Goal: Task Accomplishment & Management: Use online tool/utility

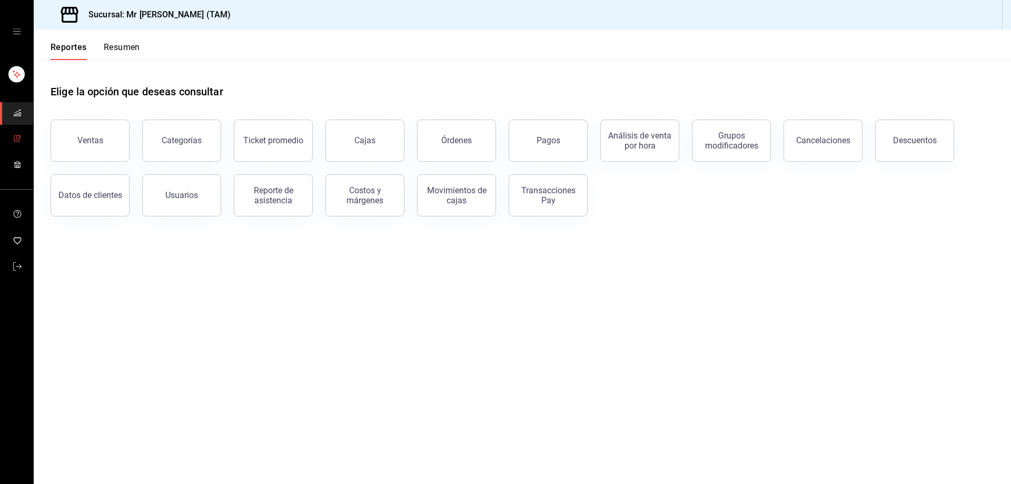
click at [16, 132] on span "mailbox folders" at bounding box center [17, 139] width 8 height 14
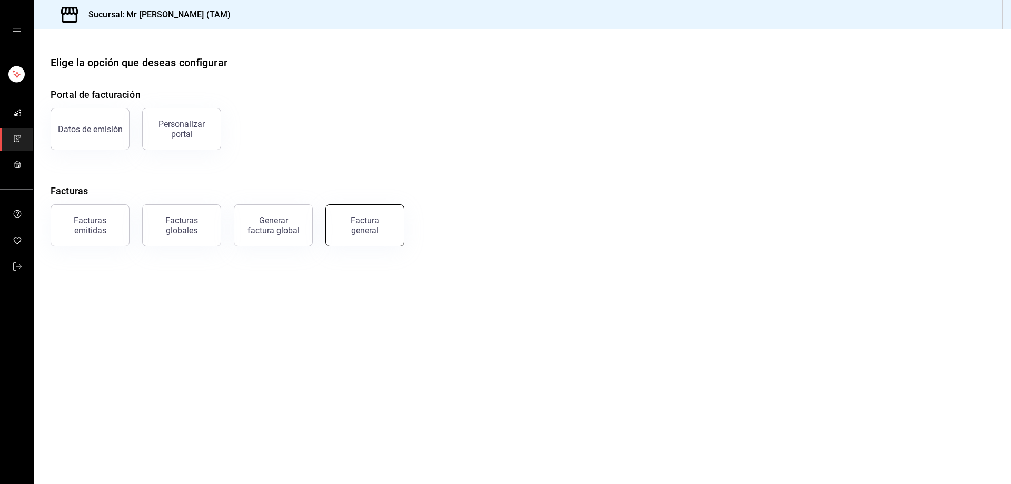
click at [344, 227] on div "Factura general" at bounding box center [364, 225] width 53 height 20
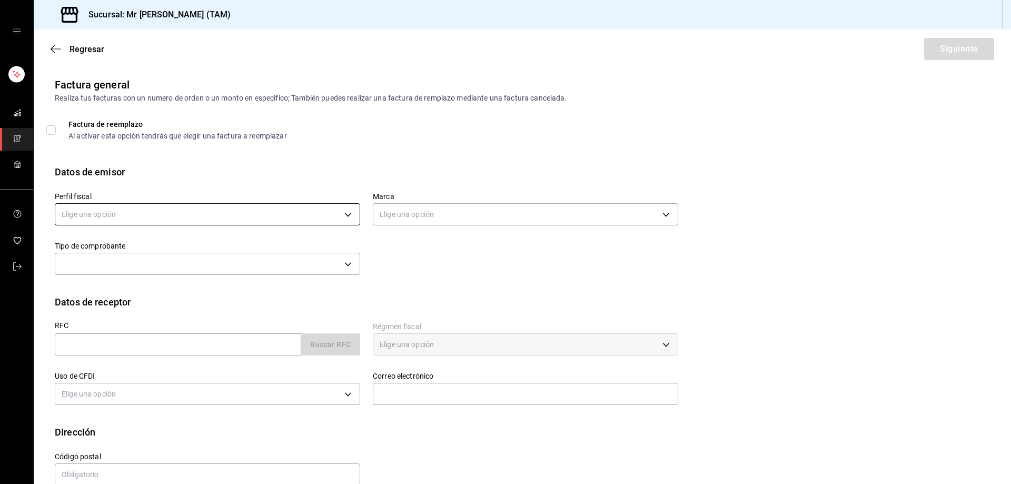
click at [172, 220] on body "Sucursal: Mr [PERSON_NAME] (TAM) Regresar Siguiente Factura general Realiza tus…" at bounding box center [505, 242] width 1011 height 484
click at [149, 270] on li "[PERSON_NAME] [PERSON_NAME]" at bounding box center [206, 267] width 302 height 19
type input "81e23790-b5c9-42c9-a779-7127cee00b47"
type input "7082ddc5-3cea-471a-bd4f-d41619b848f0"
click at [106, 336] on input "text" at bounding box center [178, 344] width 246 height 22
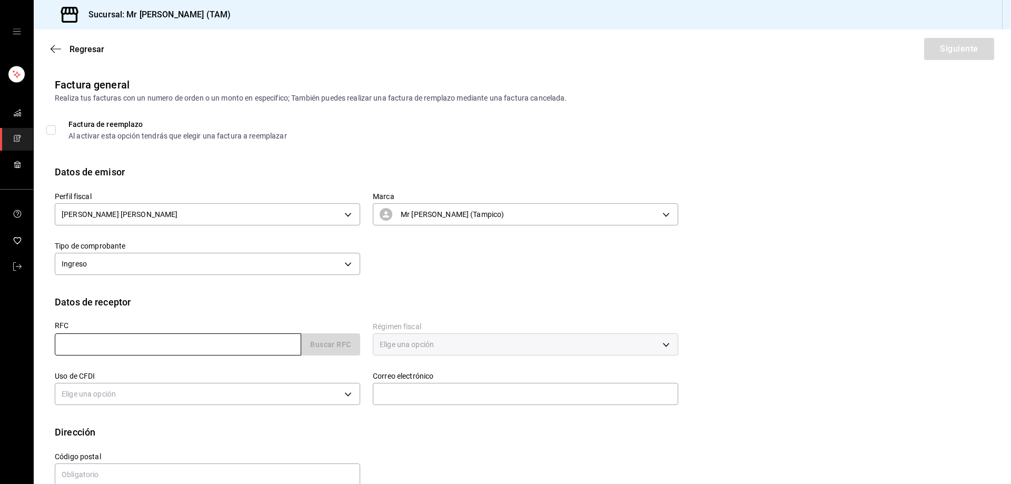
paste input "MCA931213GC9"
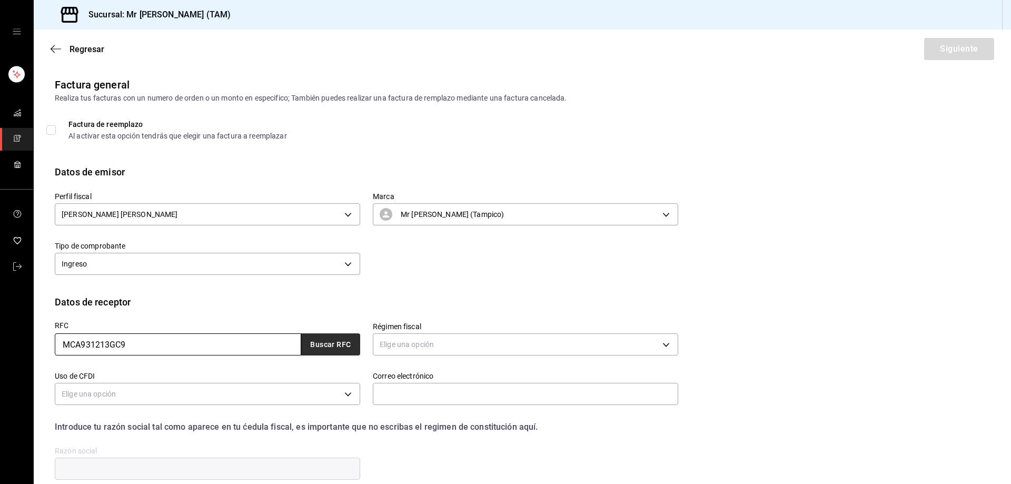
type input "MCA931213GC9"
click at [344, 345] on button "Buscar RFC" at bounding box center [330, 344] width 59 height 22
type input "[EMAIL_ADDRESS][DOMAIN_NAME]"
type input "87000"
type input "[PERSON_NAME] Y ASOCIADOS"
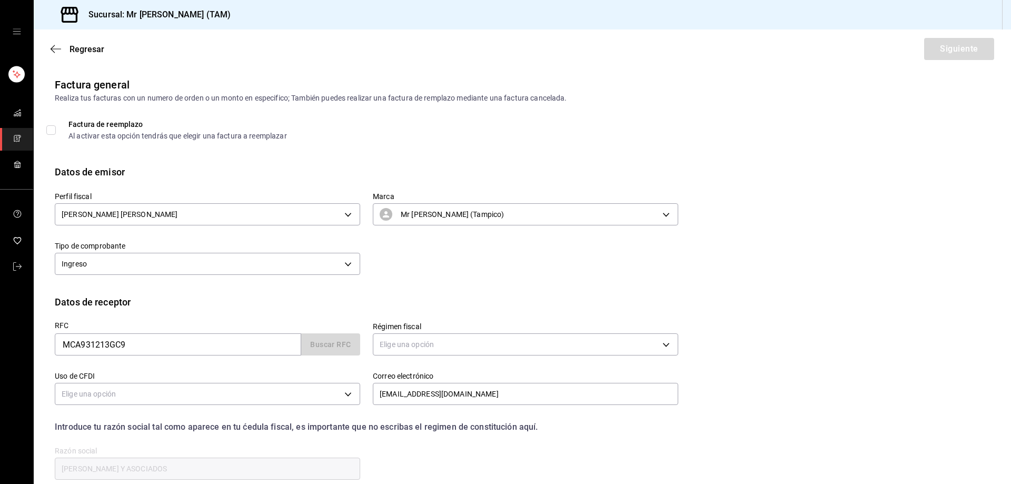
type input "601"
type input "G03"
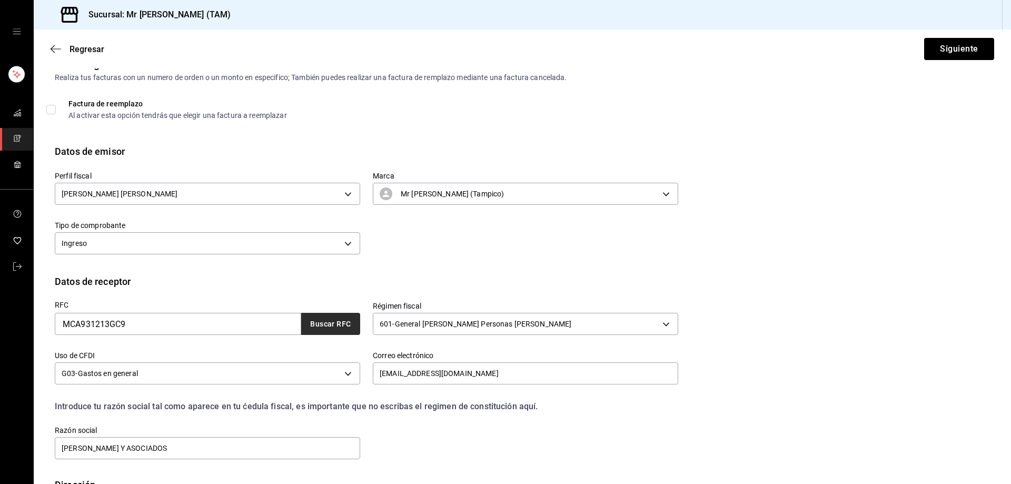
scroll to position [93, 0]
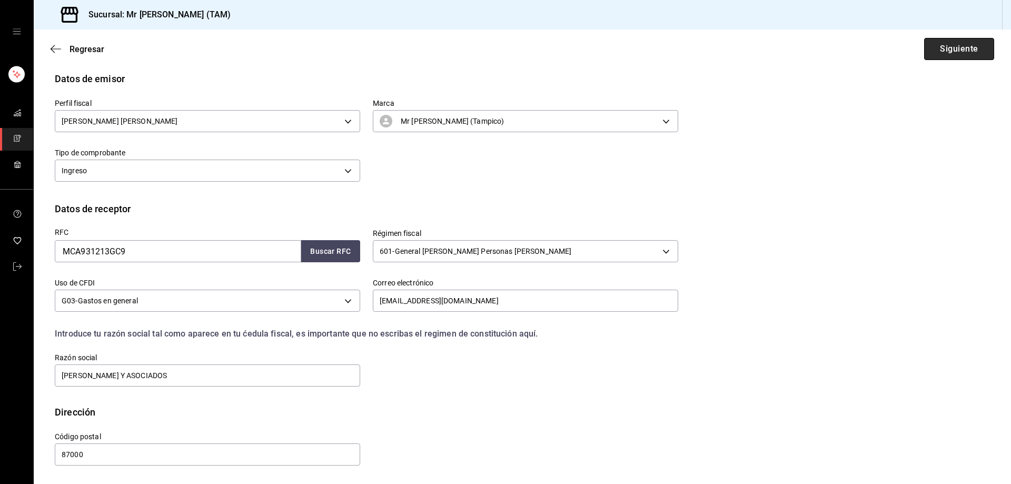
click at [973, 42] on button "Siguiente" at bounding box center [959, 49] width 70 height 22
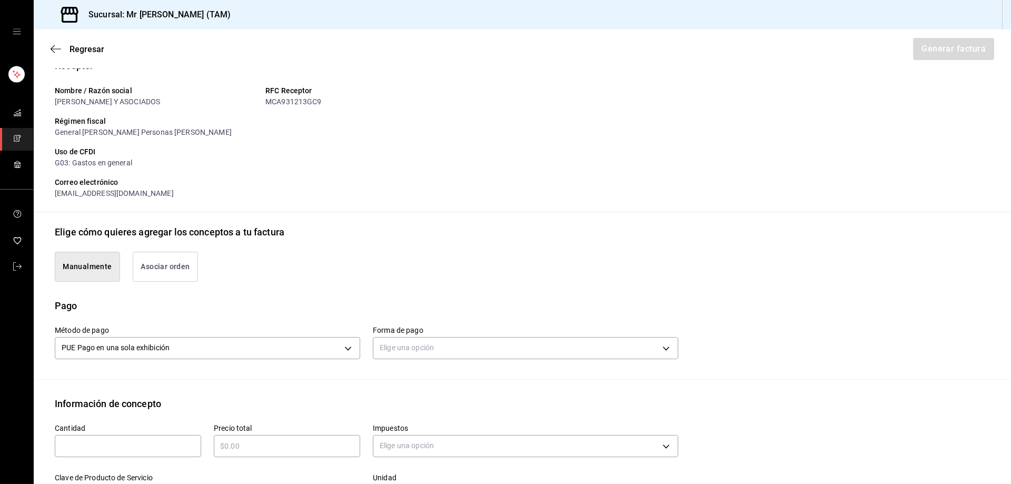
type input "90101500 - Establecimientos para comer y beber"
type input "E48 - Unidad de Servicio"
click at [426, 348] on body "Sucursal: Mr [PERSON_NAME] (TAM) Regresar Generar factura Emisor Perfil fiscal …" at bounding box center [505, 242] width 1011 height 484
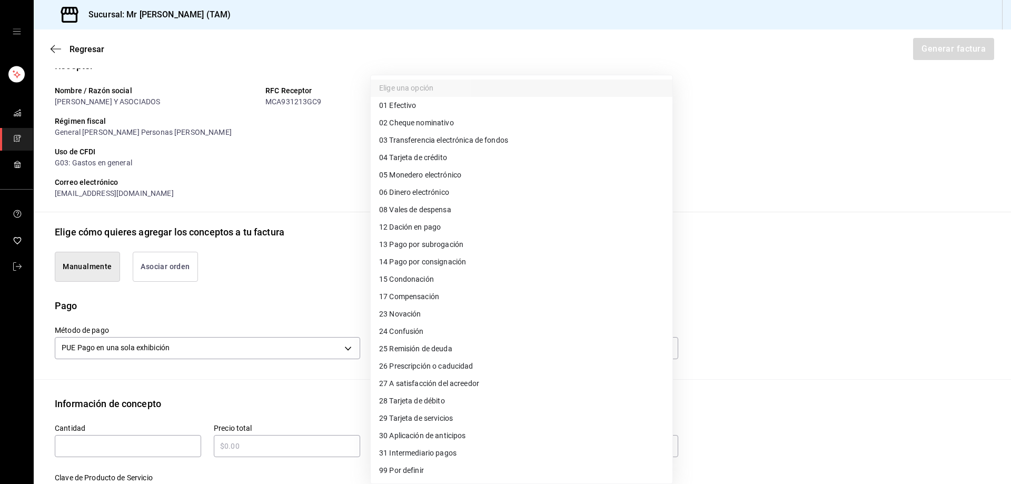
click at [434, 104] on li "01 Efectivo" at bounding box center [522, 105] width 302 height 17
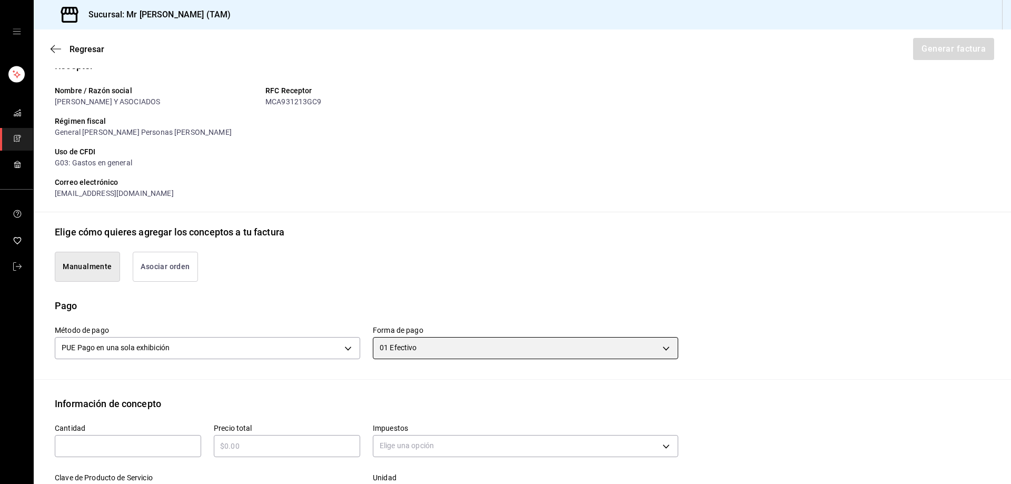
type input "01"
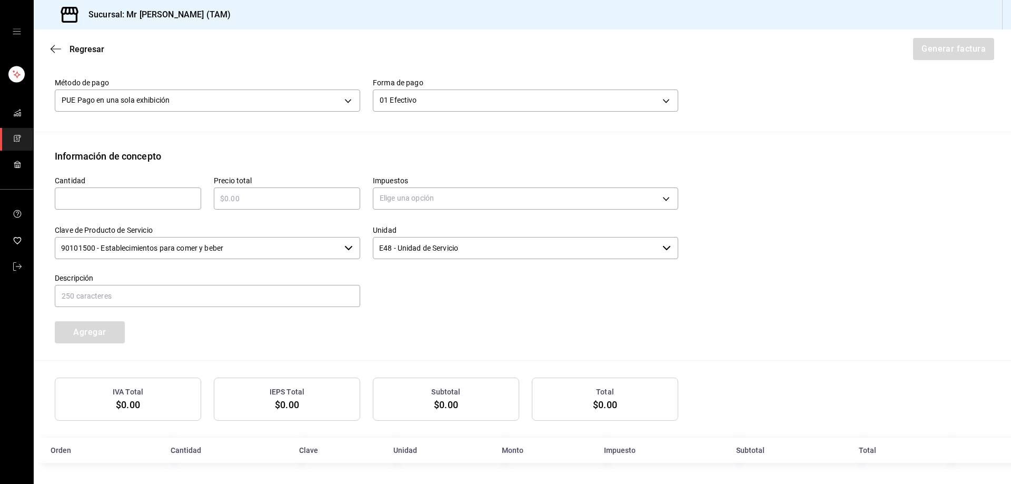
click at [151, 191] on div "​" at bounding box center [128, 198] width 146 height 22
type input "1"
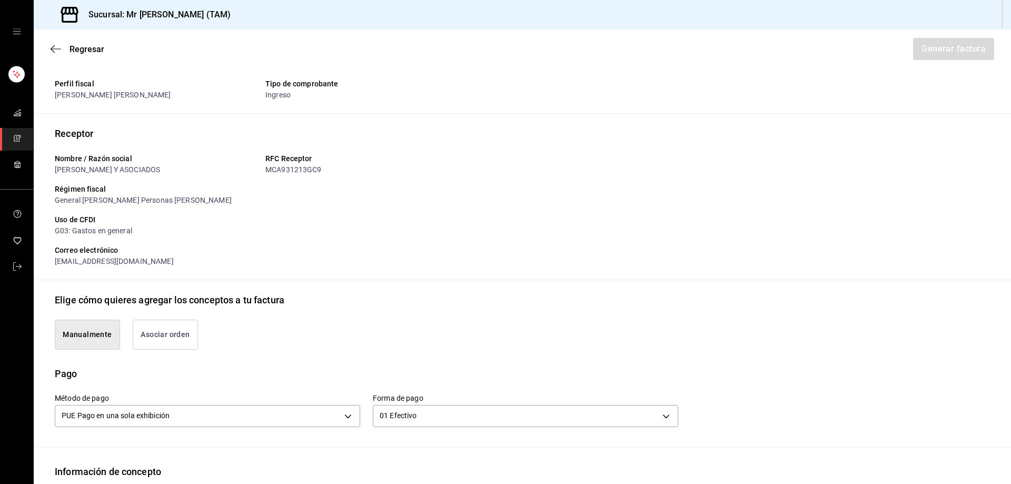
scroll to position [236, 0]
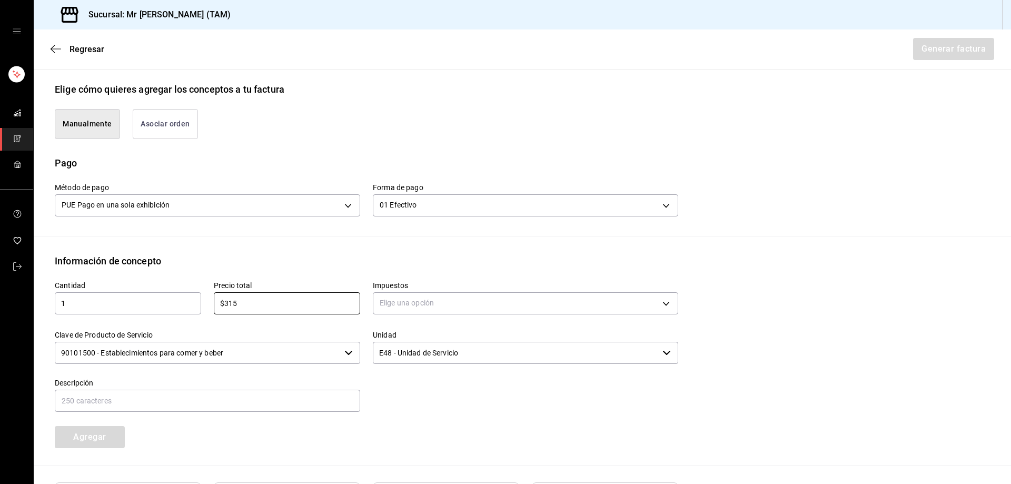
type input "$315"
click at [443, 303] on body "Sucursal: Mr [PERSON_NAME] (TAM) Regresar Generar factura Emisor Perfil fiscal …" at bounding box center [505, 242] width 1011 height 484
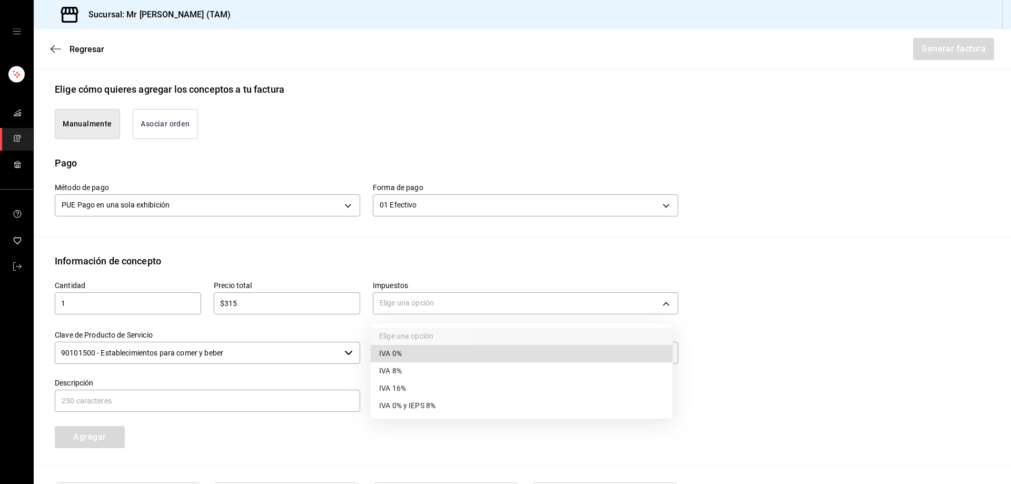
click at [402, 347] on li "IVA 0%" at bounding box center [522, 353] width 302 height 17
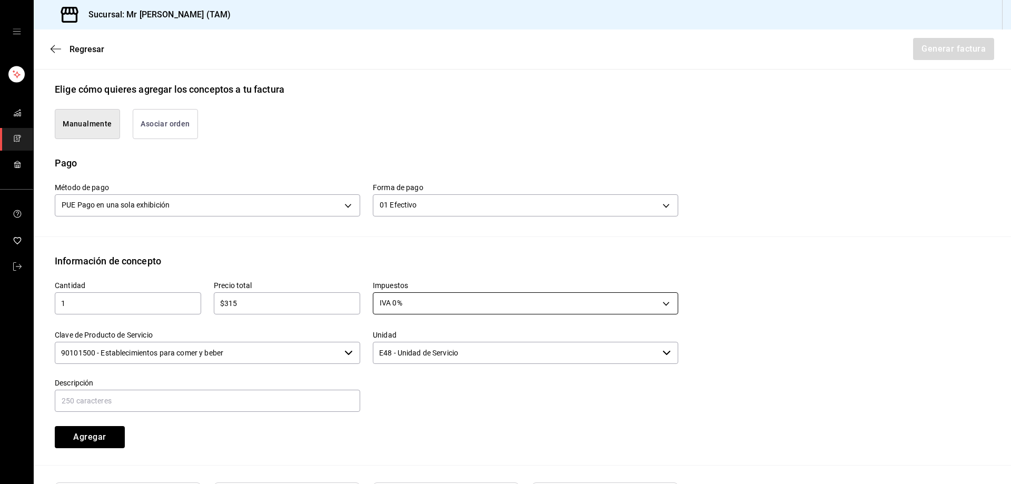
click at [438, 293] on body "Sucursal: Mr [PERSON_NAME] (TAM) Regresar Generar factura Emisor Perfil fiscal …" at bounding box center [505, 242] width 1011 height 484
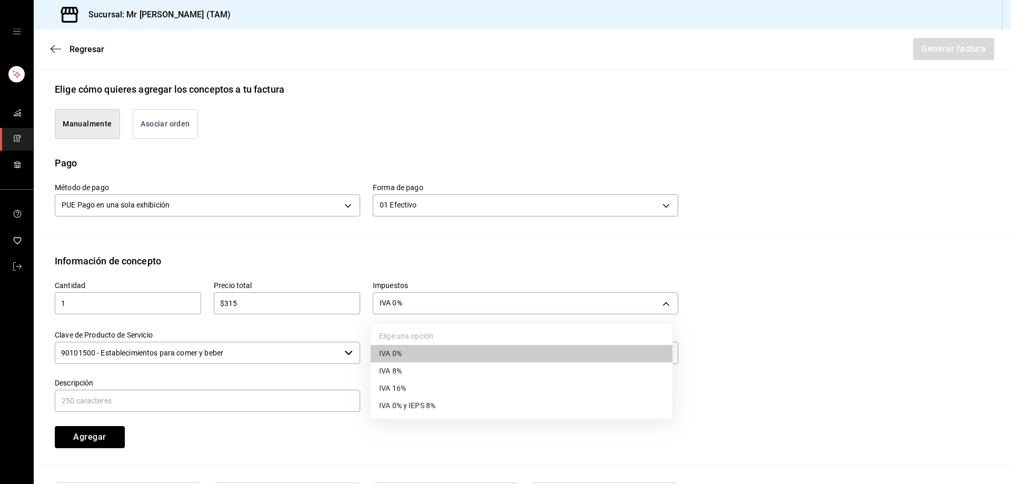
click at [389, 381] on li "IVA 16%" at bounding box center [522, 388] width 302 height 17
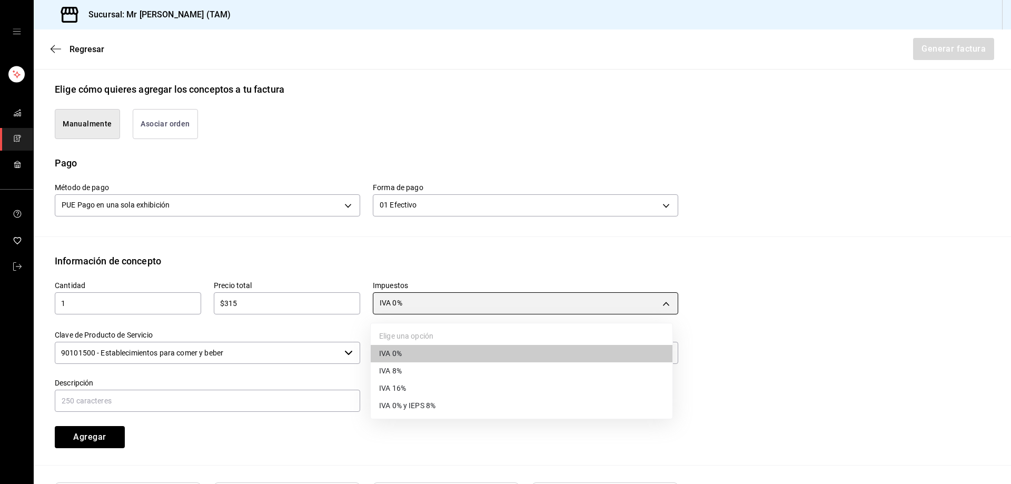
type input "IVA_16"
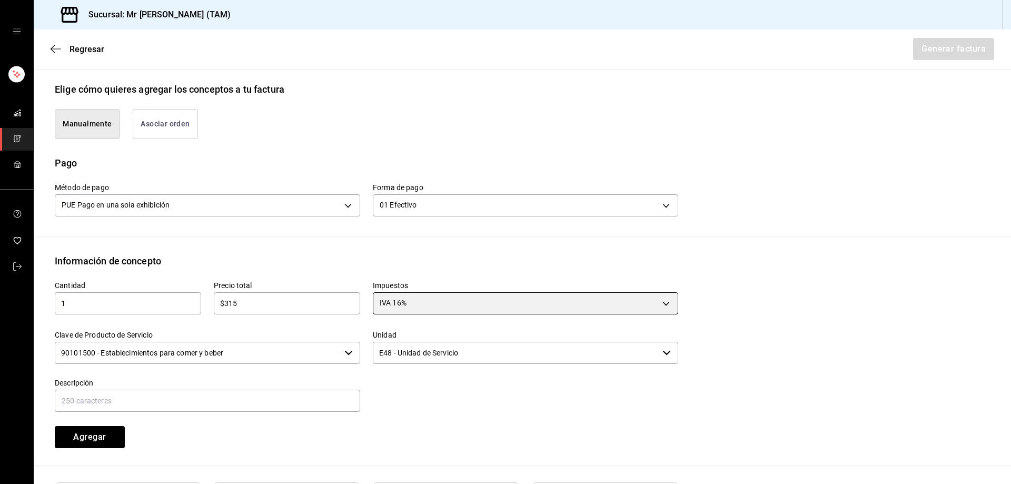
click at [306, 341] on div "Clave de Producto de Servicio 90101500 - Establecimientos para comer y beber ​" at bounding box center [207, 347] width 305 height 35
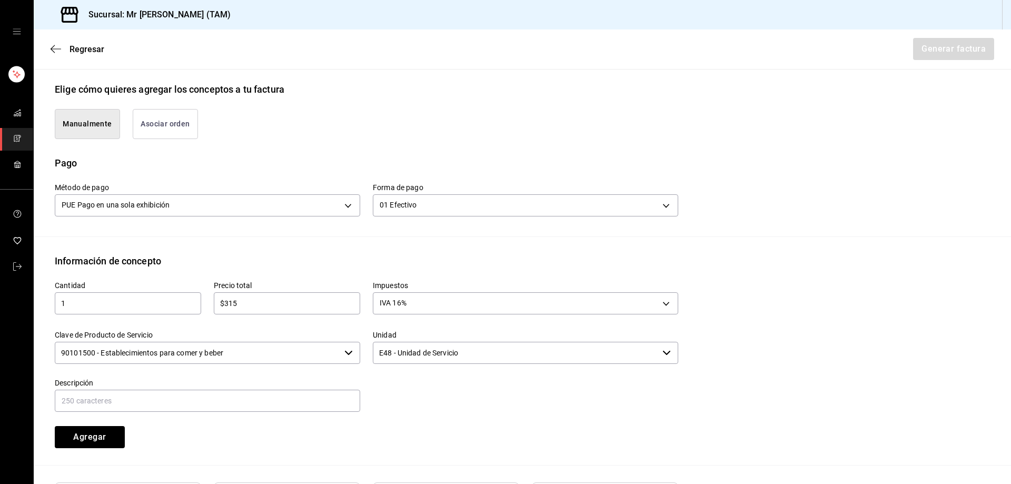
click at [304, 350] on input "90101500 - Establecimientos para comer y beber" at bounding box center [197, 353] width 285 height 22
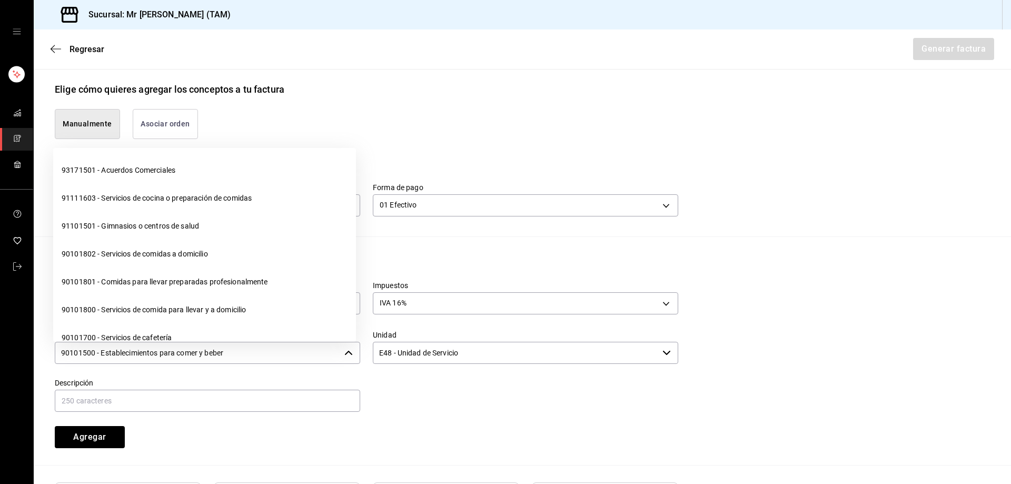
click at [304, 350] on input "90101500 - Establecimientos para comer y beber" at bounding box center [197, 353] width 285 height 22
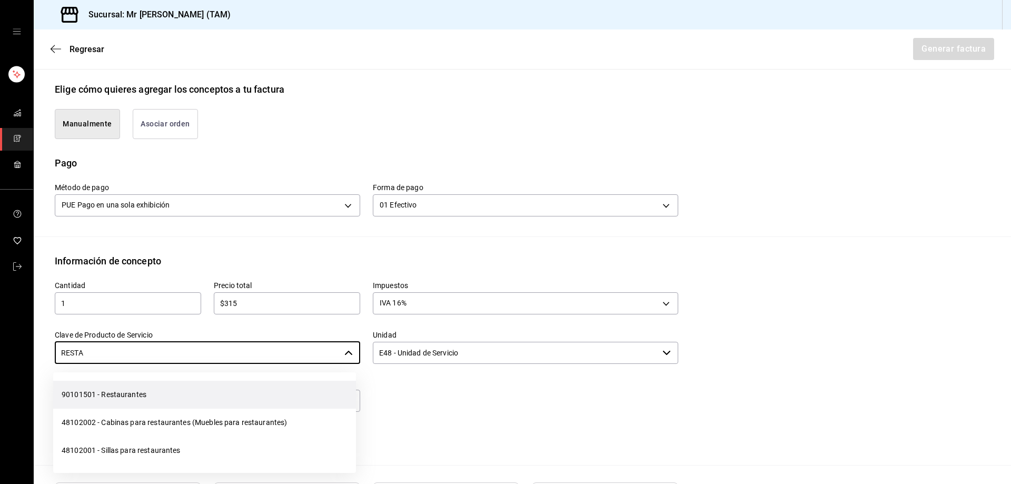
click at [195, 388] on li "90101501 - Restaurantes" at bounding box center [204, 395] width 303 height 28
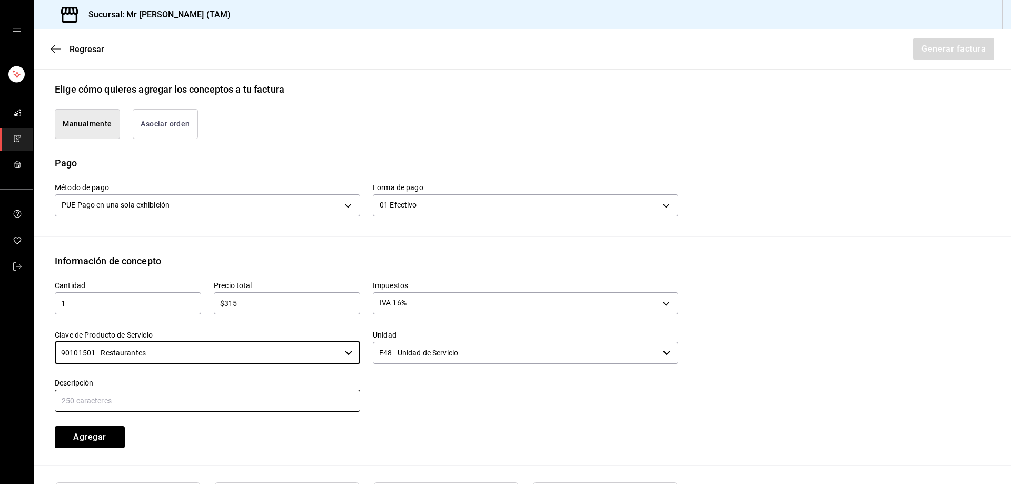
type input "90101501 - Restaurantes"
click at [208, 397] on input "text" at bounding box center [207, 401] width 305 height 22
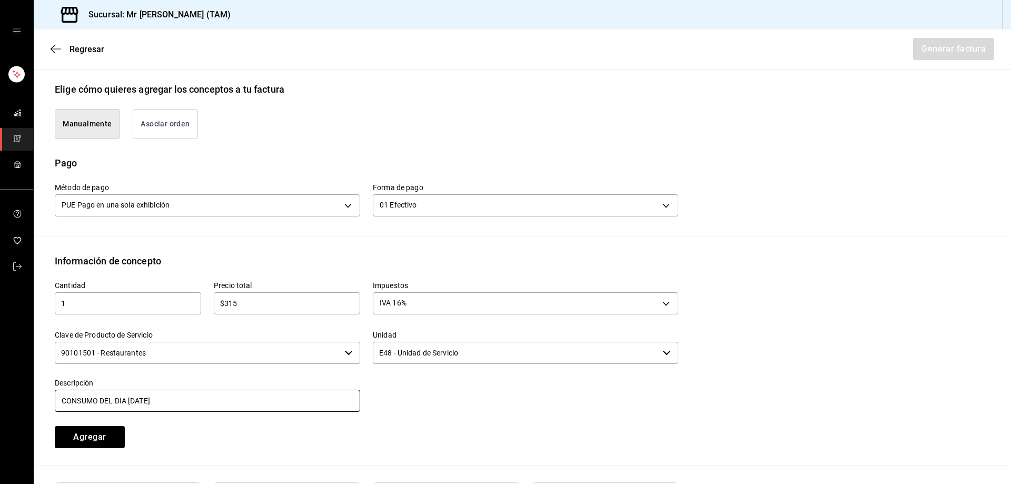
click at [127, 400] on input "CONSUMO DEL DIA [DATE]" at bounding box center [207, 401] width 305 height 22
click at [129, 400] on input "CONSUMO DEL DIA [DATE]" at bounding box center [207, 401] width 305 height 22
click at [206, 400] on input "CONSUMO DEL DIA [DATE]" at bounding box center [207, 401] width 305 height 22
type input "CONSUMO DEL DIA [DATE]"
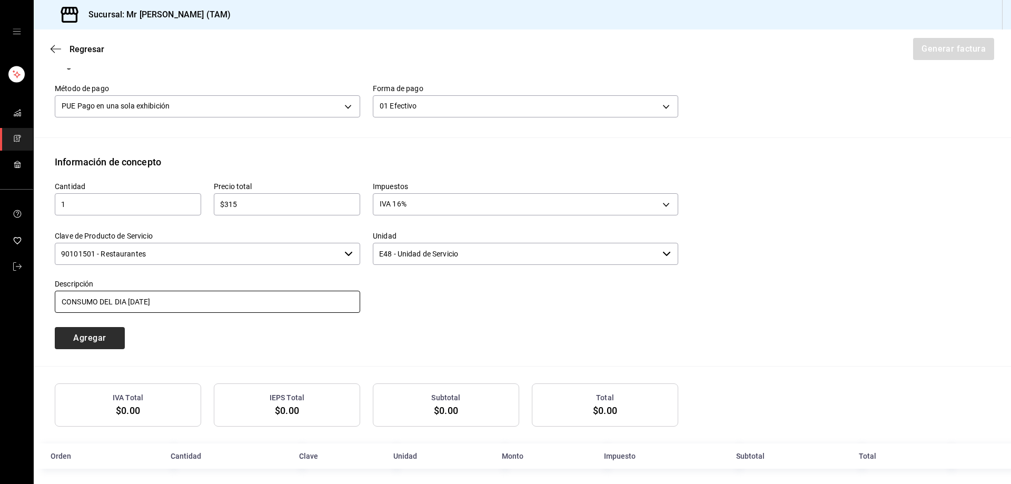
scroll to position [341, 0]
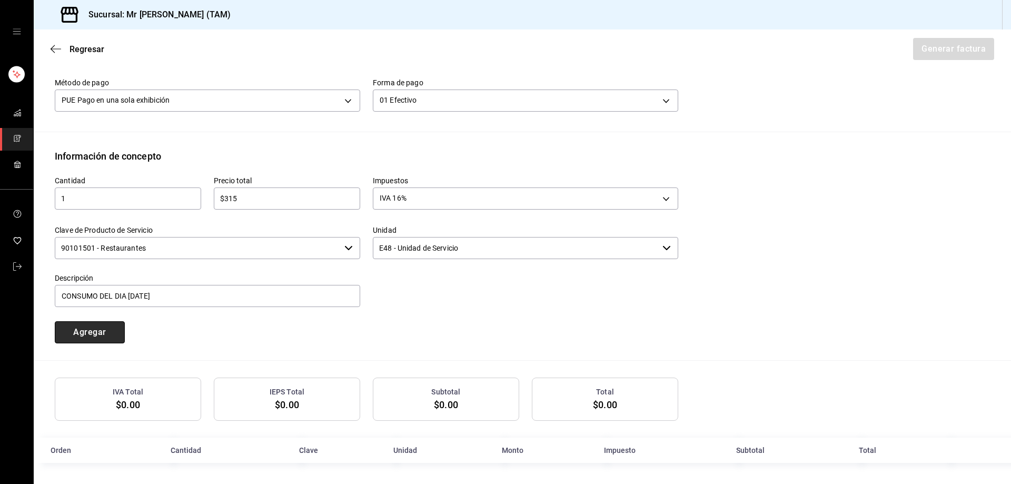
click at [101, 329] on button "Agregar" at bounding box center [90, 332] width 70 height 22
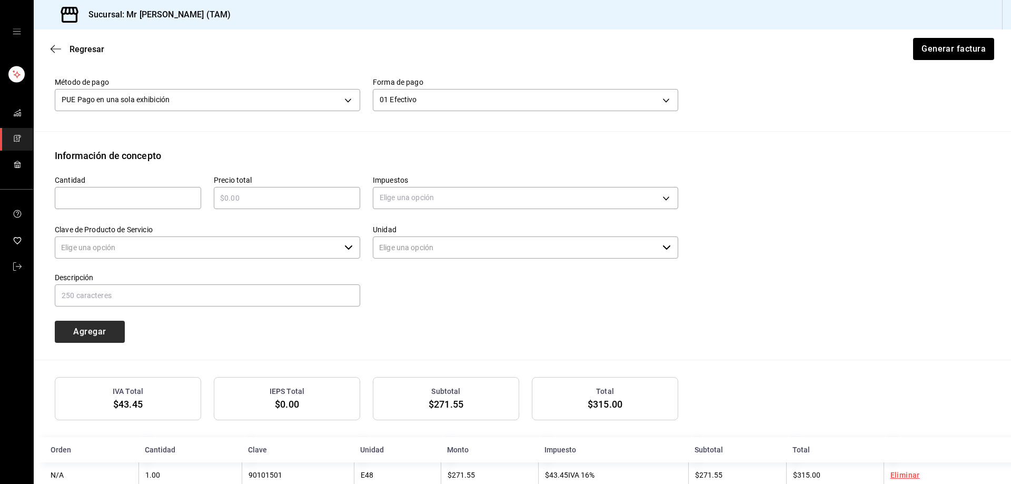
type input "90101500 - Establecimientos para comer y beber"
type input "E48 - Unidad de Servicio"
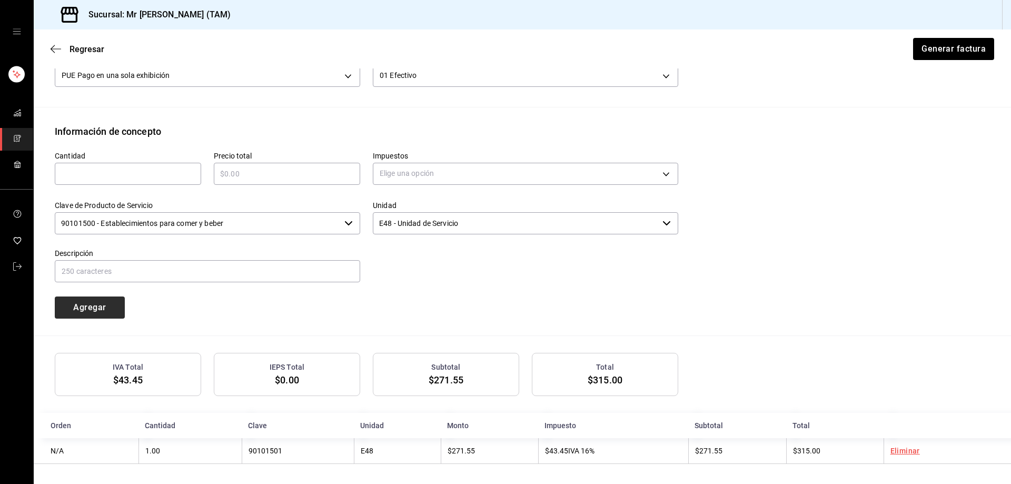
scroll to position [367, 0]
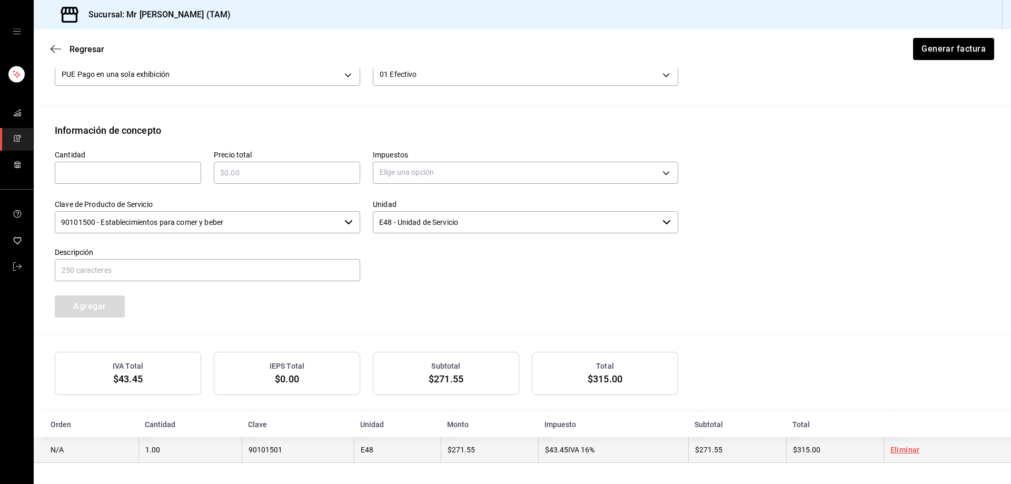
click at [441, 442] on td "$271.55" at bounding box center [489, 450] width 97 height 26
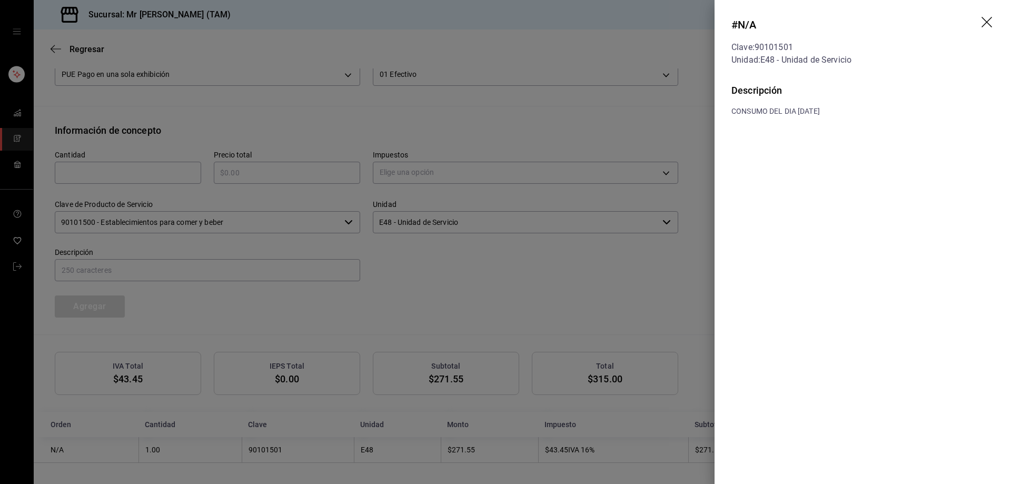
click at [988, 23] on icon "drag" at bounding box center [986, 22] width 11 height 11
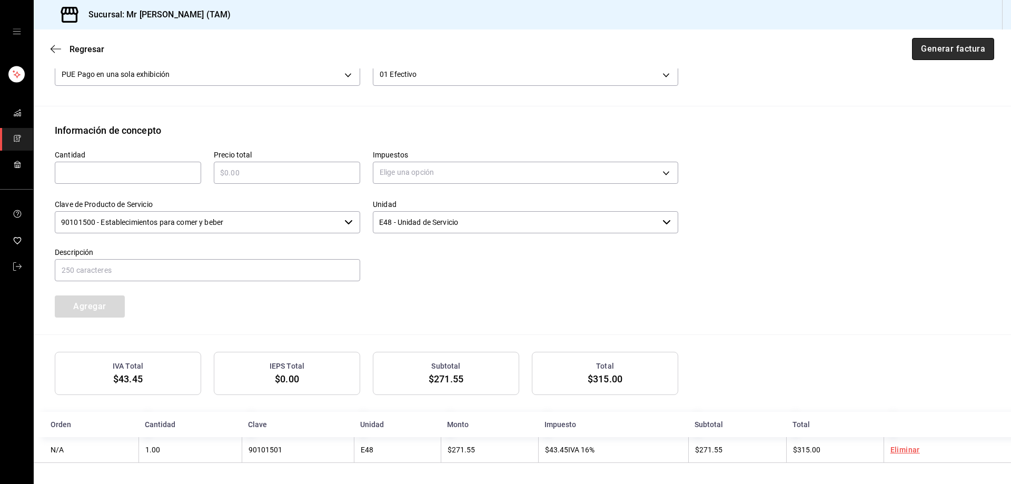
click at [933, 46] on button "Generar factura" at bounding box center [953, 49] width 82 height 22
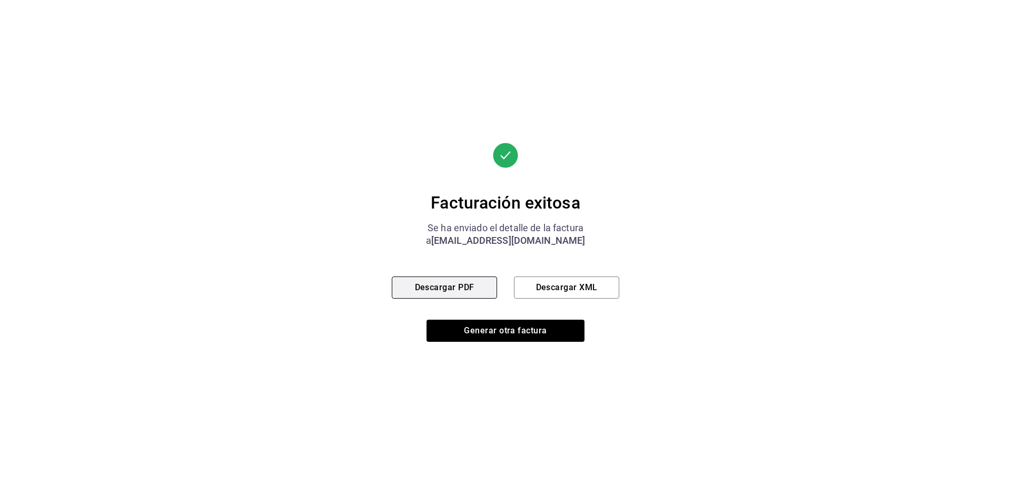
click at [481, 286] on button "Descargar PDF" at bounding box center [444, 287] width 105 height 22
click at [586, 292] on button "Descargar XML" at bounding box center [566, 287] width 105 height 22
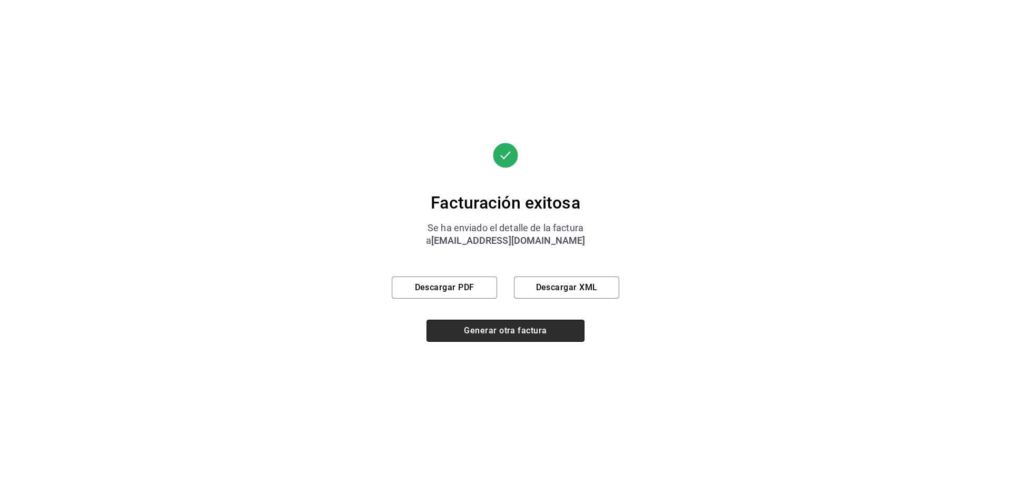
click at [493, 334] on button "Generar otra factura" at bounding box center [505, 331] width 158 height 22
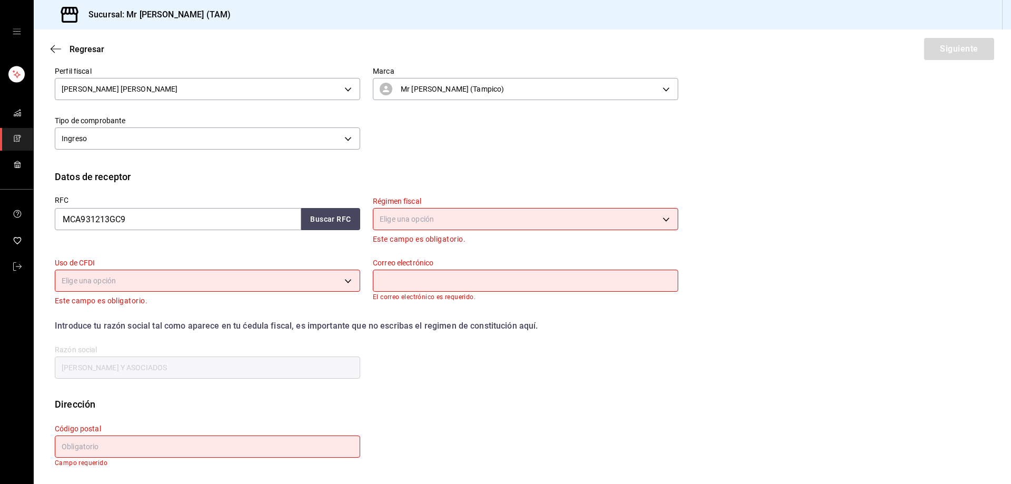
scroll to position [20, 0]
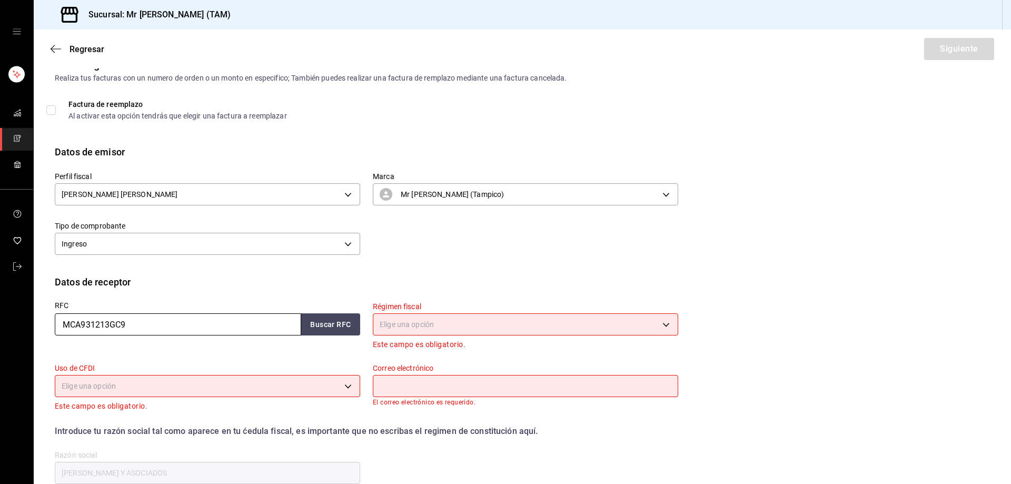
click at [198, 320] on input "MCA931213GC9" at bounding box center [178, 324] width 246 height 22
paste input "CCT020914GI0"
type input "CCT020914GI0"
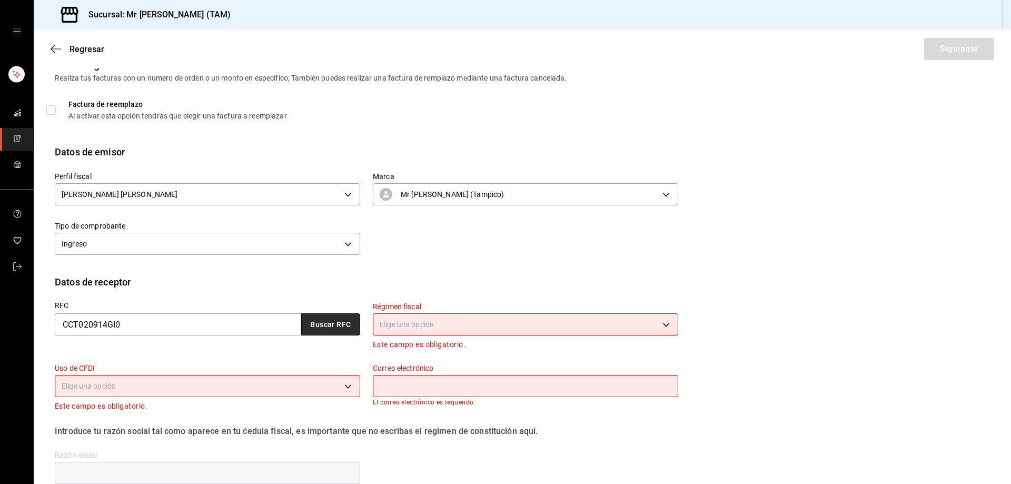
click at [320, 322] on button "Buscar RFC" at bounding box center [330, 324] width 59 height 22
click at [344, 315] on button "Buscar RFC" at bounding box center [330, 324] width 59 height 22
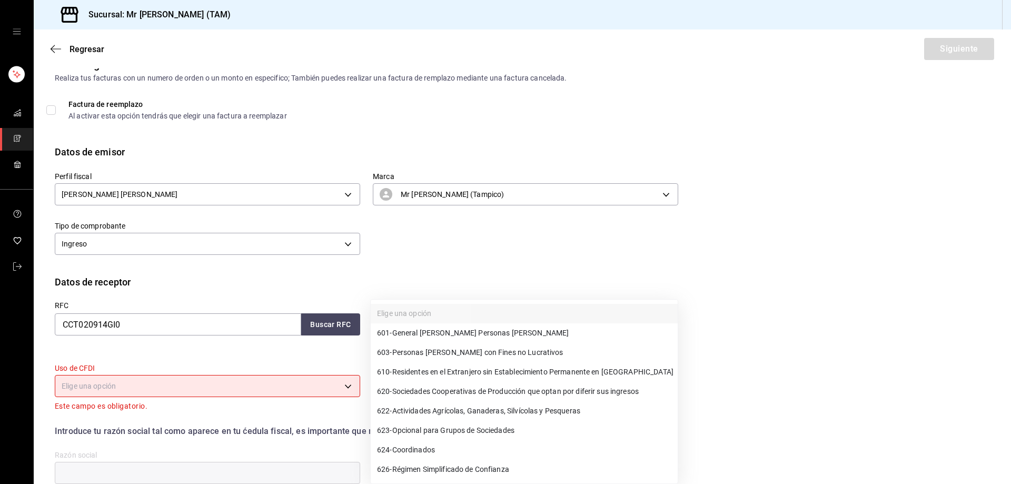
click at [428, 320] on body "Sucursal: Mr [PERSON_NAME] (TAM) Regresar Siguiente Factura general Realiza tus…" at bounding box center [505, 242] width 1011 height 484
drag, startPoint x: 434, startPoint y: 332, endPoint x: 363, endPoint y: 367, distance: 79.6
click at [434, 332] on span "601 - General [PERSON_NAME] Personas [PERSON_NAME]" at bounding box center [473, 332] width 192 height 11
type input "601"
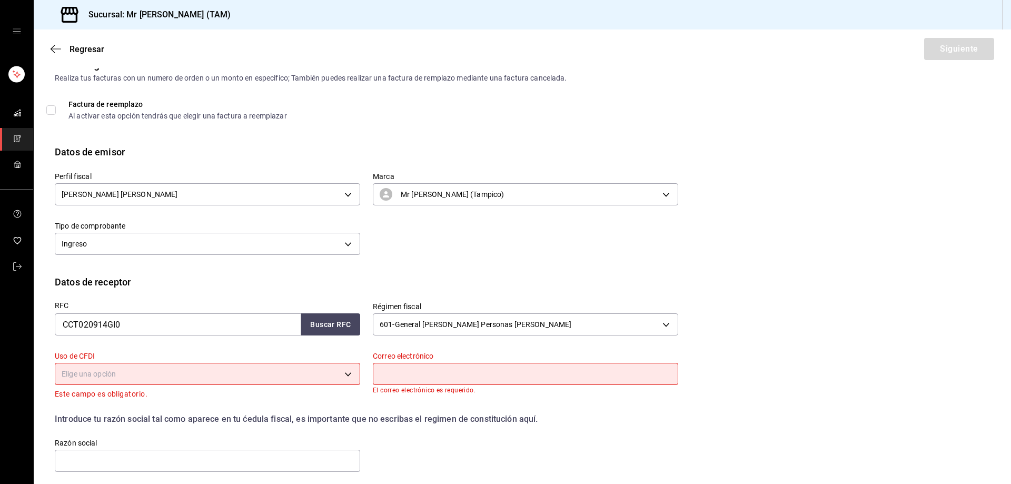
click at [295, 377] on body "Sucursal: Mr [PERSON_NAME] (TAM) Regresar Siguiente Factura general Realiza tus…" at bounding box center [505, 242] width 1011 height 484
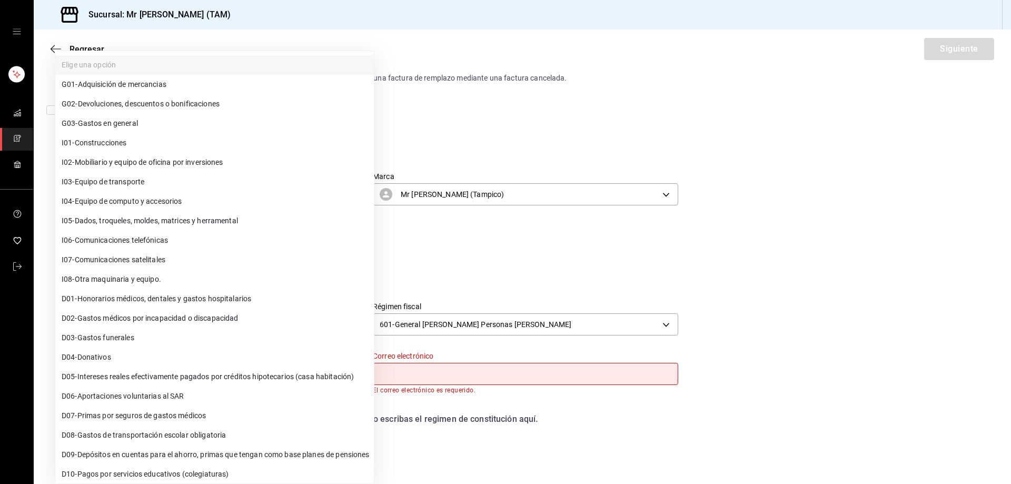
click at [143, 128] on li "G03 - Gastos en general" at bounding box center [214, 123] width 318 height 19
type input "G03"
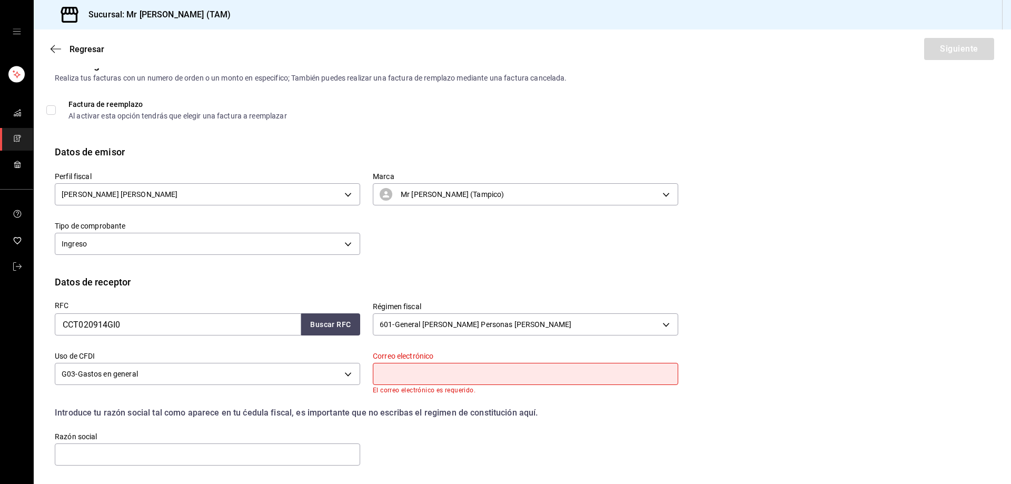
click at [389, 372] on input "text" at bounding box center [525, 374] width 305 height 22
paste input "[PERSON_NAME][EMAIL_ADDRESS][DOMAIN_NAME]"
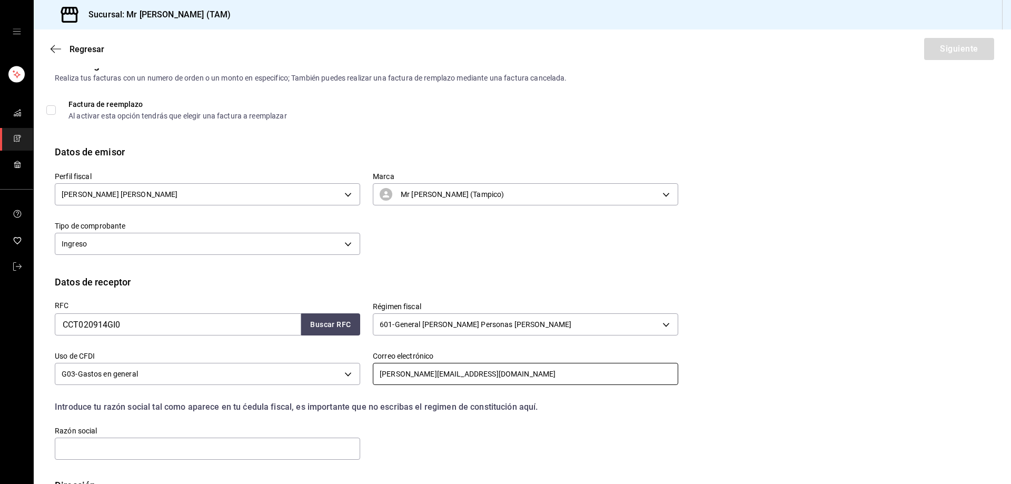
click at [382, 372] on input "[PERSON_NAME][EMAIL_ADDRESS][DOMAIN_NAME]" at bounding box center [525, 374] width 305 height 22
type input "[PERSON_NAME][EMAIL_ADDRESS][DOMAIN_NAME]"
click at [288, 466] on div "RFC CCT020914GI0 Buscar RFC Régimen fiscal 601 - General [PERSON_NAME] Personas…" at bounding box center [522, 383] width 935 height 189
click at [291, 457] on input "text" at bounding box center [207, 448] width 305 height 22
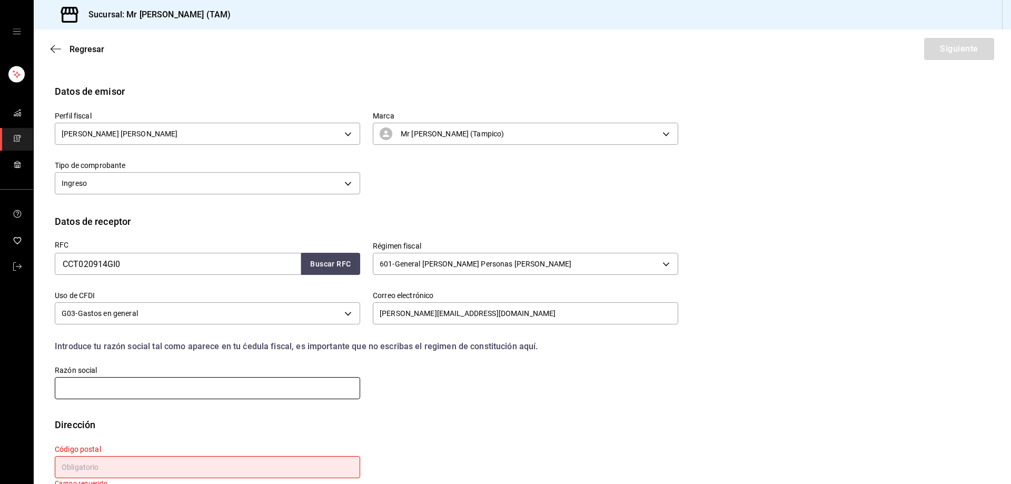
scroll to position [101, 0]
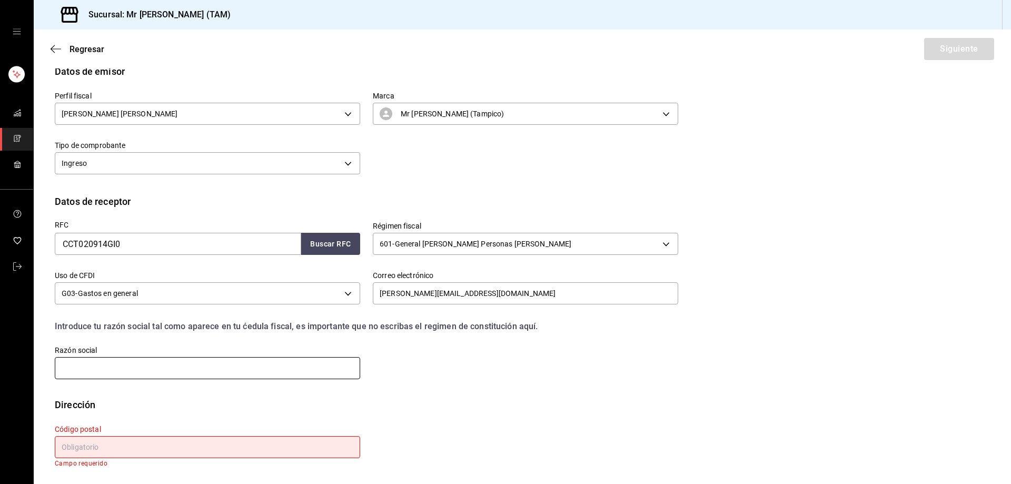
paste input "CENTRO DE COMPETITIVIDAD DE [GEOGRAPHIC_DATA]"
type input "CENTRO DE COMPETITIVIDAD DE [GEOGRAPHIC_DATA]"
click at [174, 465] on p "Campo requerido" at bounding box center [207, 463] width 305 height 7
click at [173, 455] on input "text" at bounding box center [207, 447] width 305 height 22
paste input "87060"
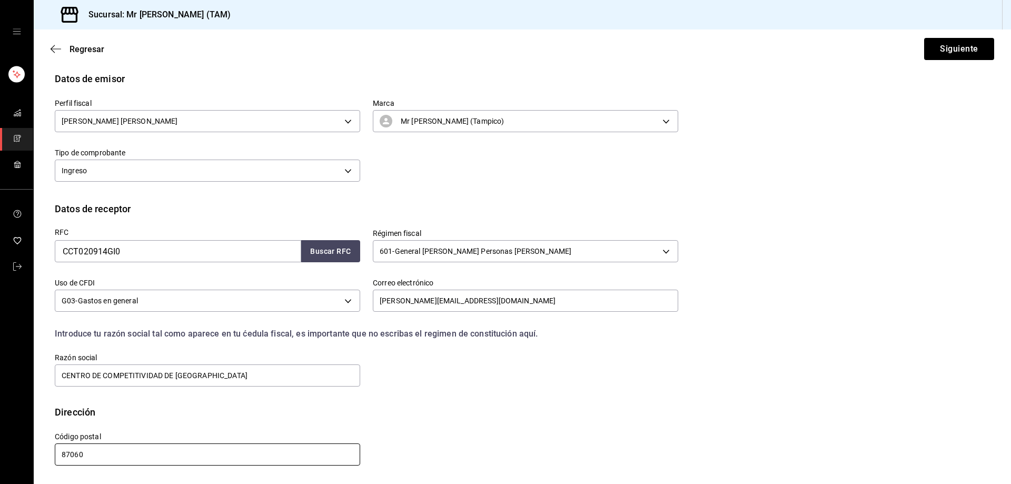
scroll to position [93, 0]
type input "87060"
click at [935, 56] on button "Siguiente" at bounding box center [959, 49] width 70 height 22
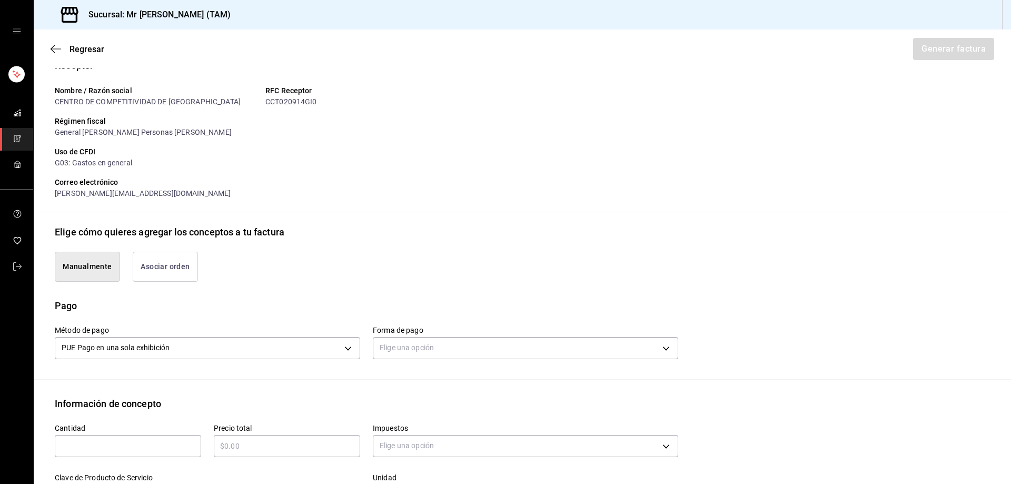
scroll to position [304, 0]
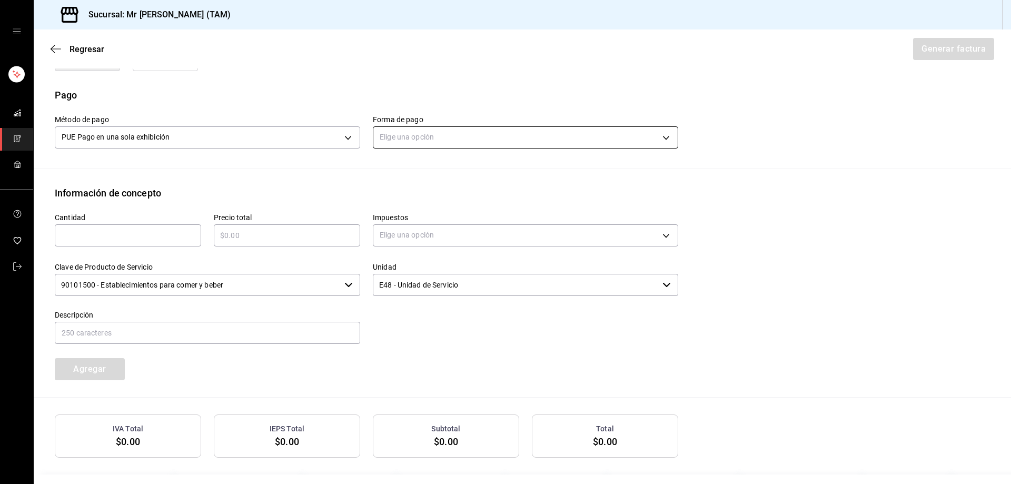
click at [393, 137] on body "Sucursal: Mr [PERSON_NAME] (TAM) Regresar Generar factura Emisor Perfil fiscal …" at bounding box center [505, 242] width 1011 height 484
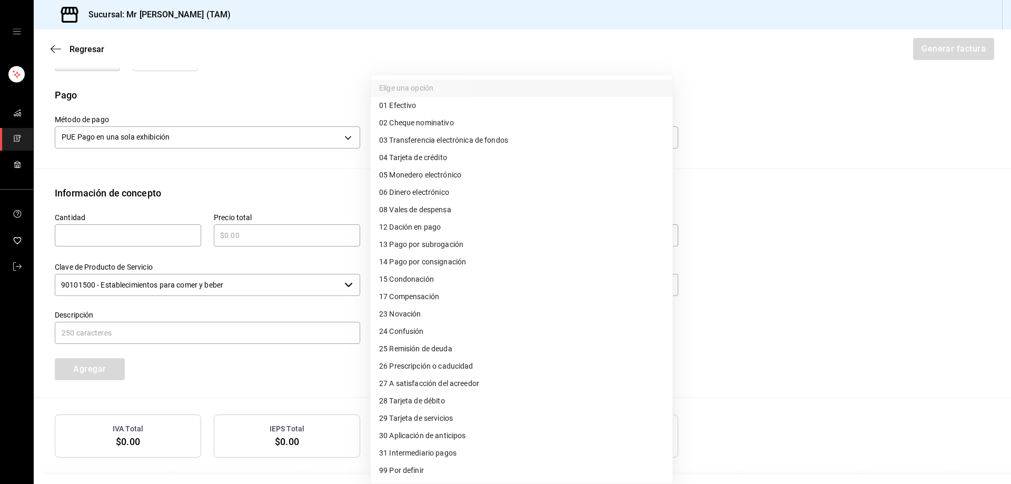
click at [414, 99] on li "01 Efectivo" at bounding box center [522, 105] width 302 height 17
type input "01"
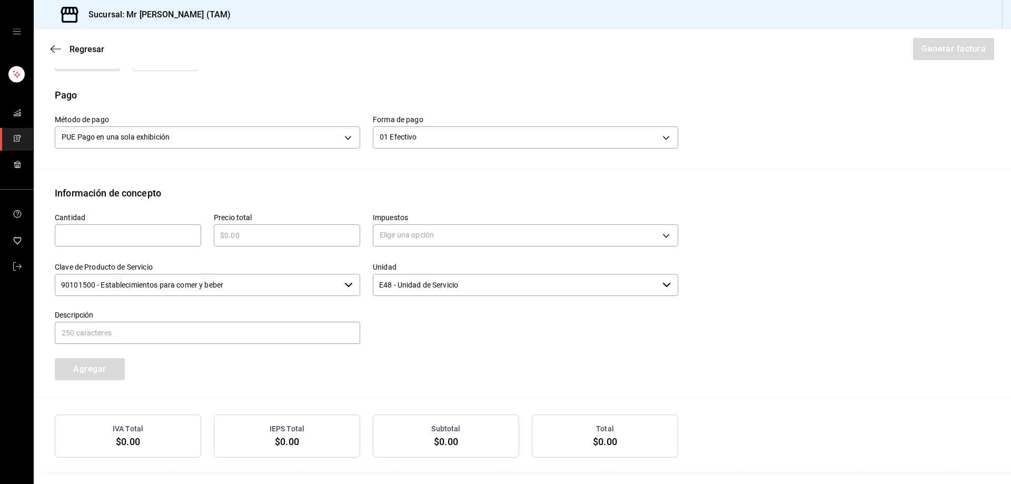
click at [141, 228] on div "​" at bounding box center [128, 235] width 146 height 22
type input "1"
click at [232, 230] on input "text" at bounding box center [287, 235] width 146 height 13
type input "$280"
click at [471, 240] on body "Sucursal: Mr [PERSON_NAME] (TAM) Regresar Generar factura Emisor Perfil fiscal …" at bounding box center [505, 242] width 1011 height 484
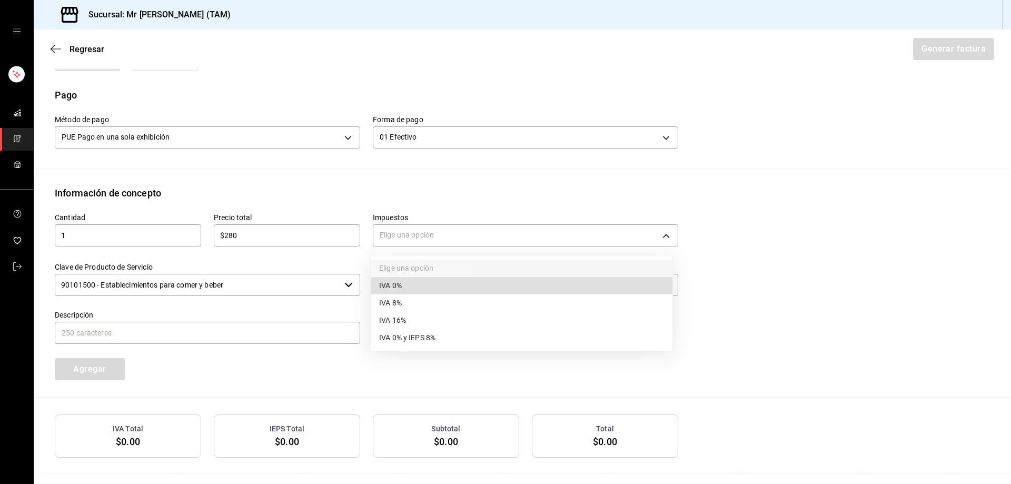
click at [384, 325] on span "IVA 16%" at bounding box center [392, 320] width 27 height 11
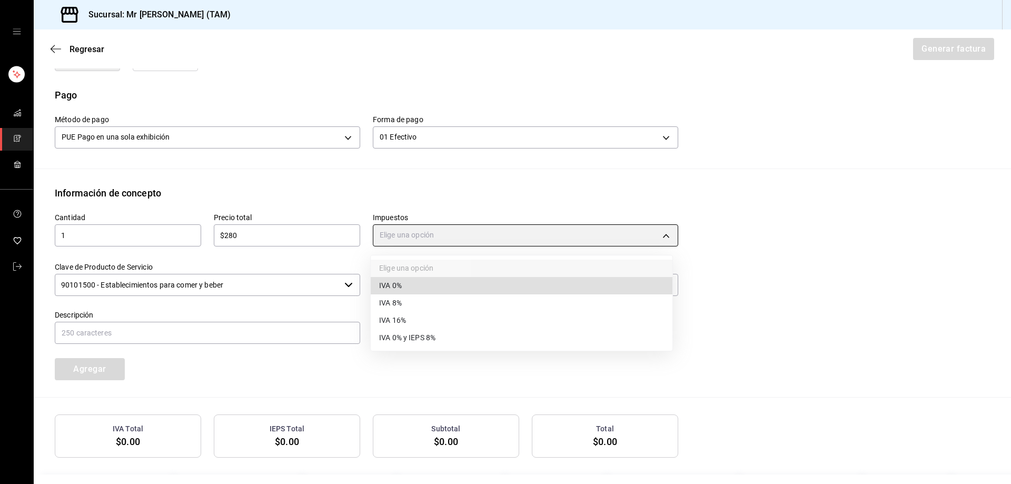
type input "IVA_16"
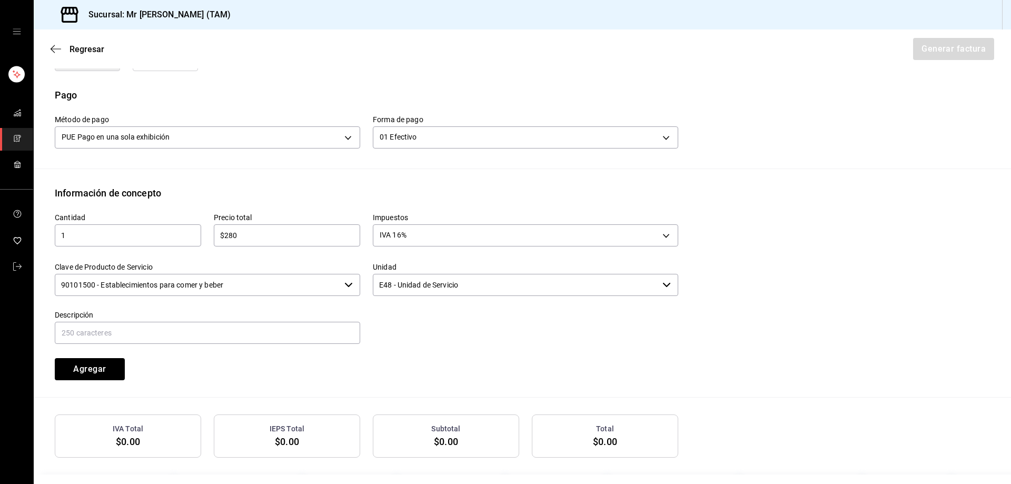
click at [284, 287] on input "90101500 - Establecimientos para comer y beber" at bounding box center [197, 285] width 285 height 22
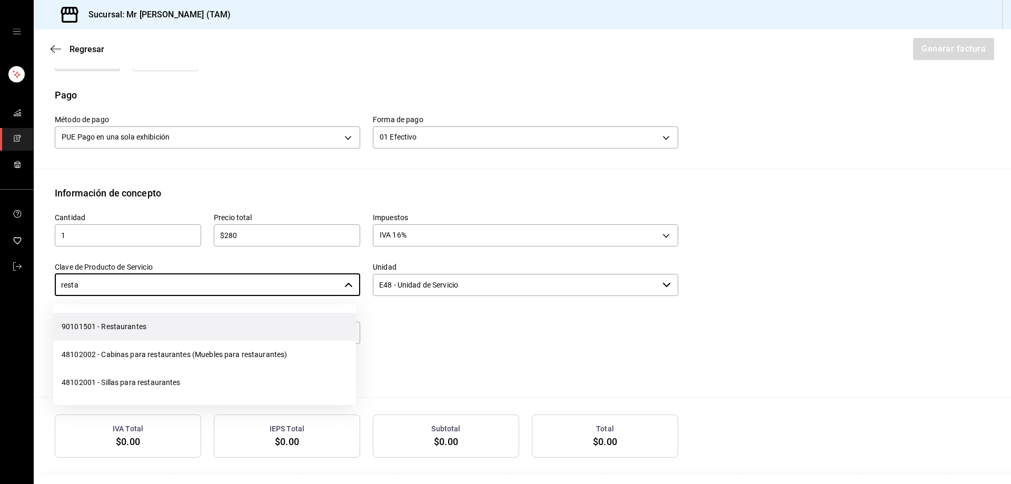
click at [250, 322] on li "90101501 - Restaurantes" at bounding box center [204, 327] width 303 height 28
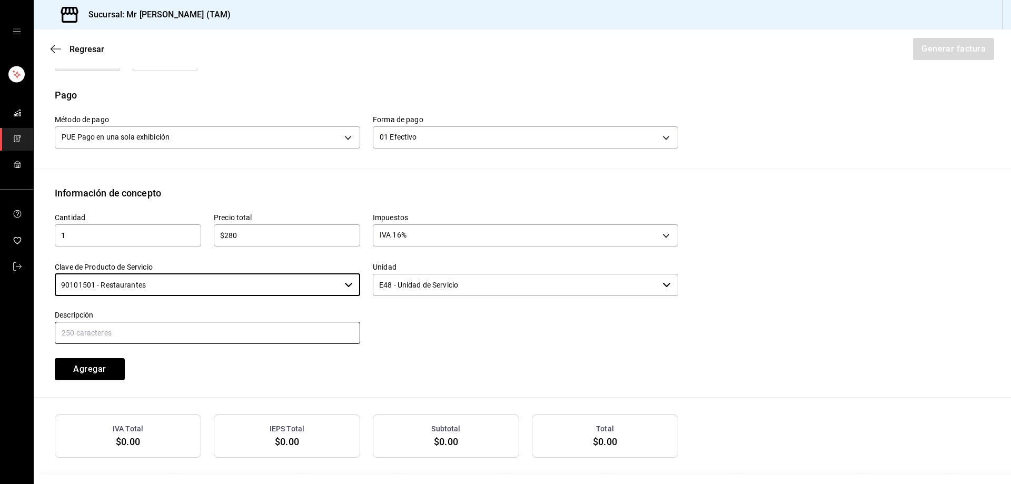
type input "90101501 - Restaurantes"
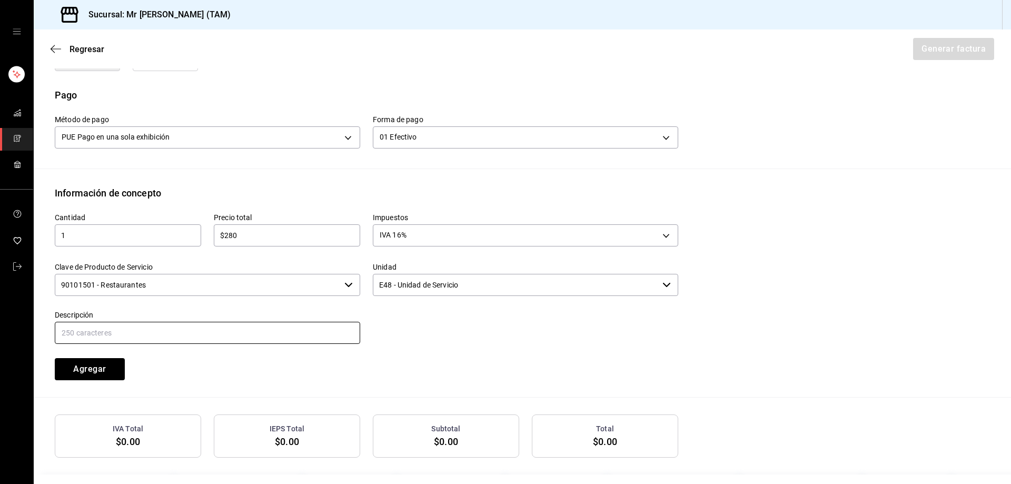
click at [239, 326] on input "text" at bounding box center [207, 333] width 305 height 22
click at [127, 336] on input "CONSUMO DEL DIA [DATE]" at bounding box center [207, 333] width 305 height 22
click at [129, 333] on input "CONSUMO DEL DIA [DATE]" at bounding box center [207, 333] width 305 height 22
type input "CONSUMO DEL DIA [DATE]"
click at [98, 375] on button "Agregar" at bounding box center [90, 369] width 70 height 22
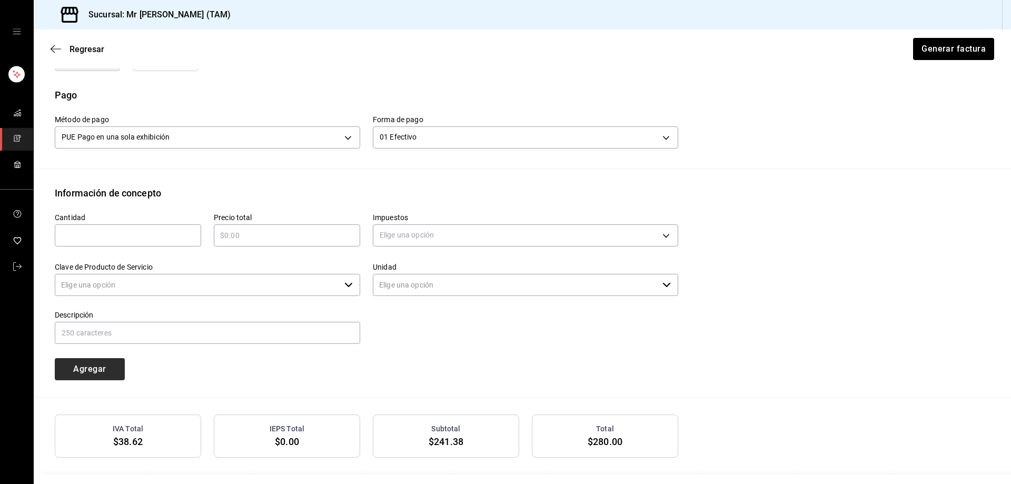
type input "90101500 - Establecimientos para comer y beber"
type input "E48 - Unidad de Servicio"
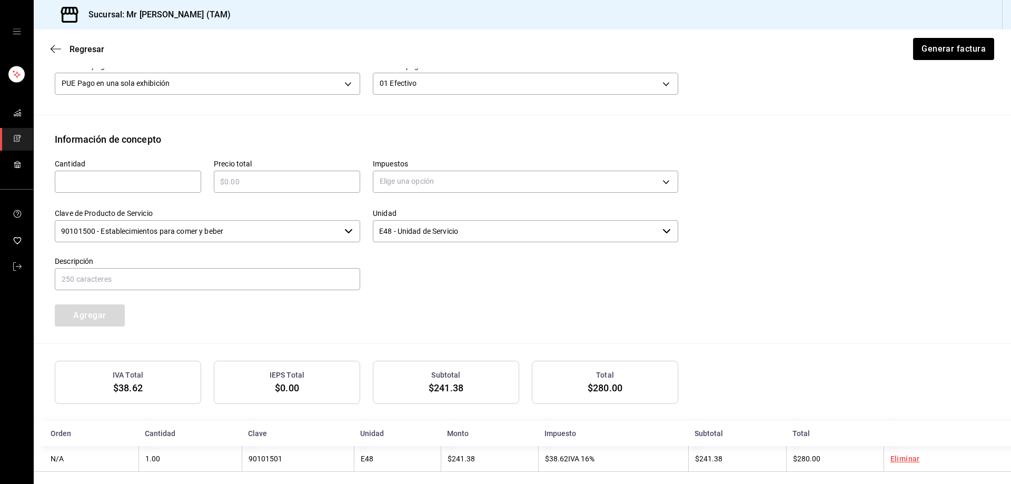
scroll to position [367, 0]
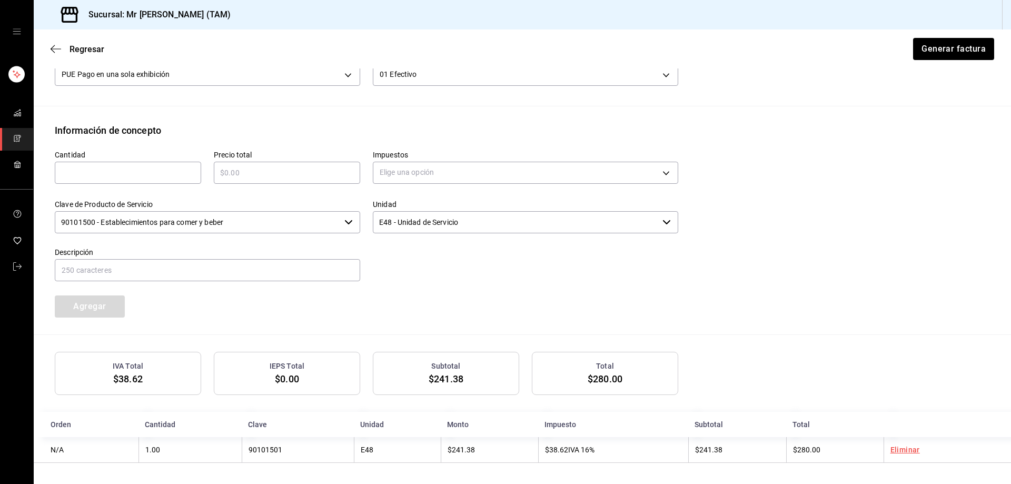
click at [154, 163] on div "​" at bounding box center [128, 173] width 146 height 22
click at [253, 170] on input "text" at bounding box center [287, 172] width 146 height 13
click at [132, 168] on input "text" at bounding box center [128, 172] width 146 height 13
type input "1"
type input "$75"
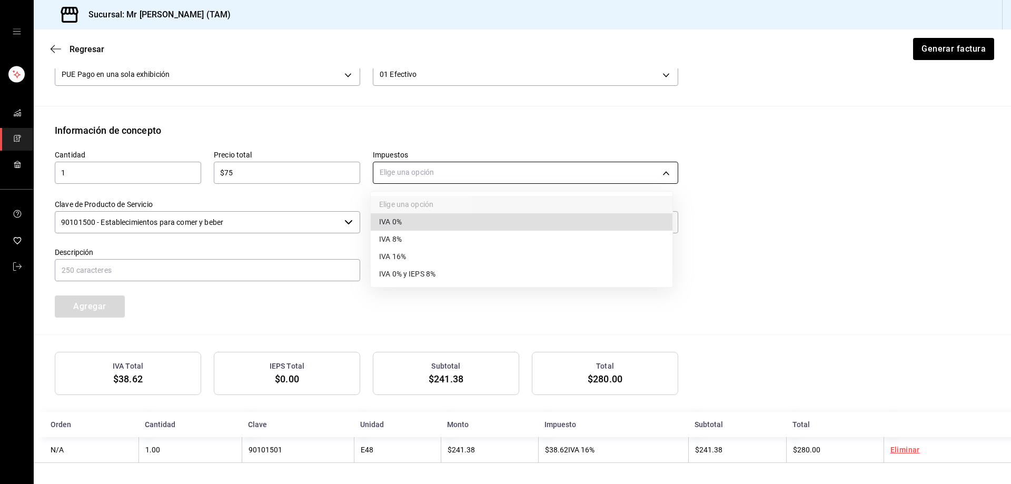
click at [407, 174] on body "Sucursal: Mr [PERSON_NAME] (TAM) Regresar Generar factura Emisor Perfil fiscal …" at bounding box center [505, 242] width 1011 height 484
click at [398, 262] on li "IVA 16%" at bounding box center [522, 256] width 302 height 17
type input "IVA_16"
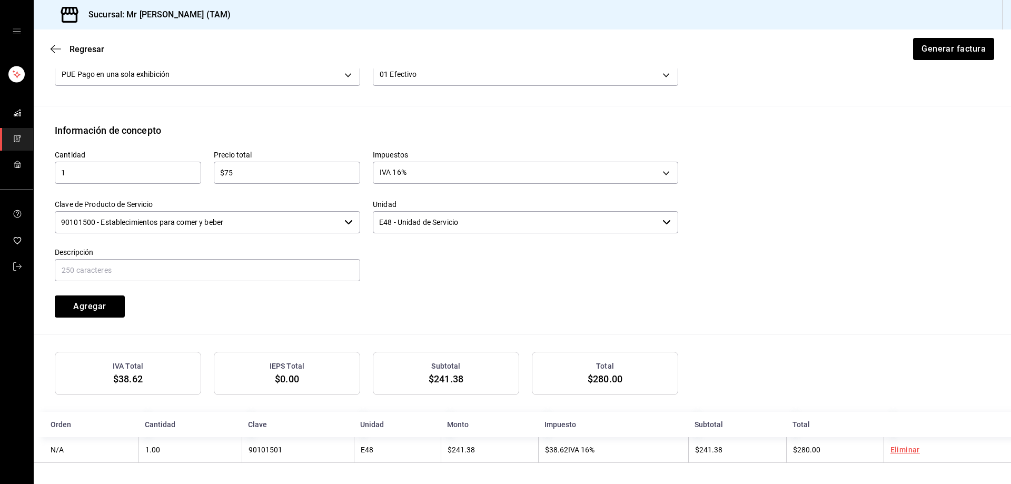
click at [277, 219] on input "90101500 - Establecimientos para comer y beber" at bounding box center [197, 222] width 285 height 22
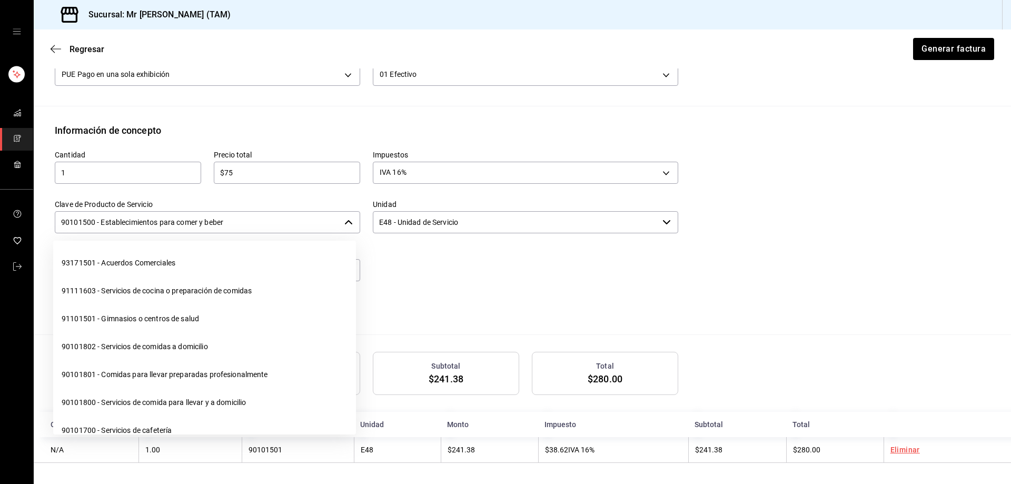
click at [277, 219] on input "90101500 - Establecimientos para comer y beber" at bounding box center [197, 222] width 285 height 22
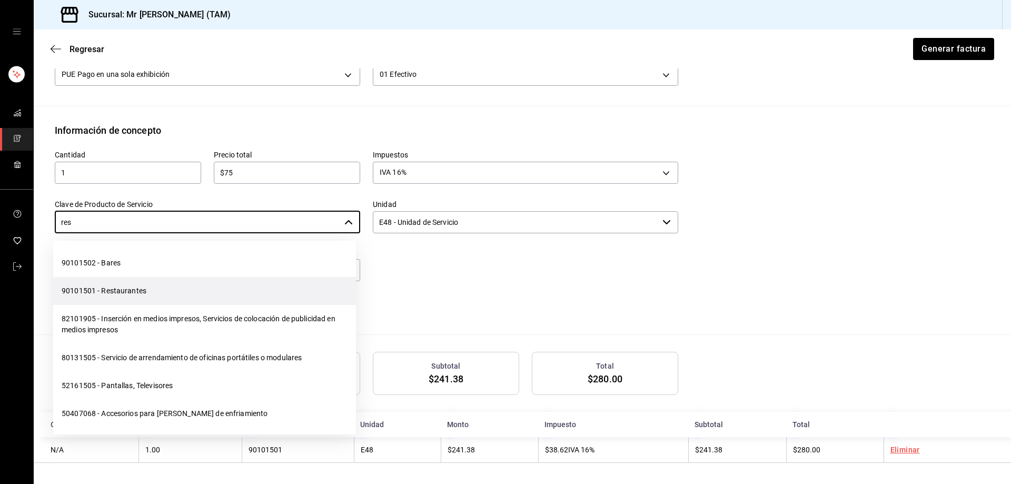
click at [165, 285] on li "90101501 - Restaurantes" at bounding box center [204, 291] width 303 height 28
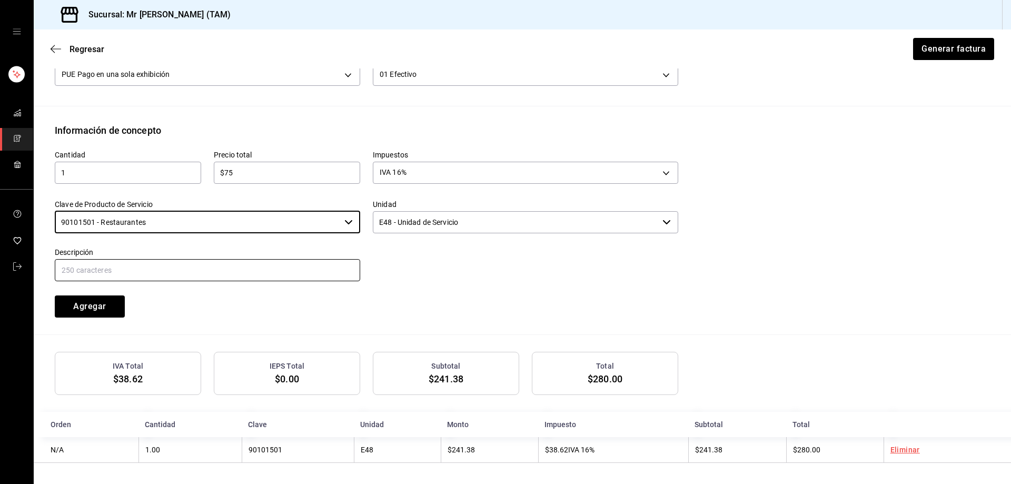
type input "90101501 - Restaurantes"
click at [176, 260] on input "text" at bounding box center [207, 270] width 305 height 22
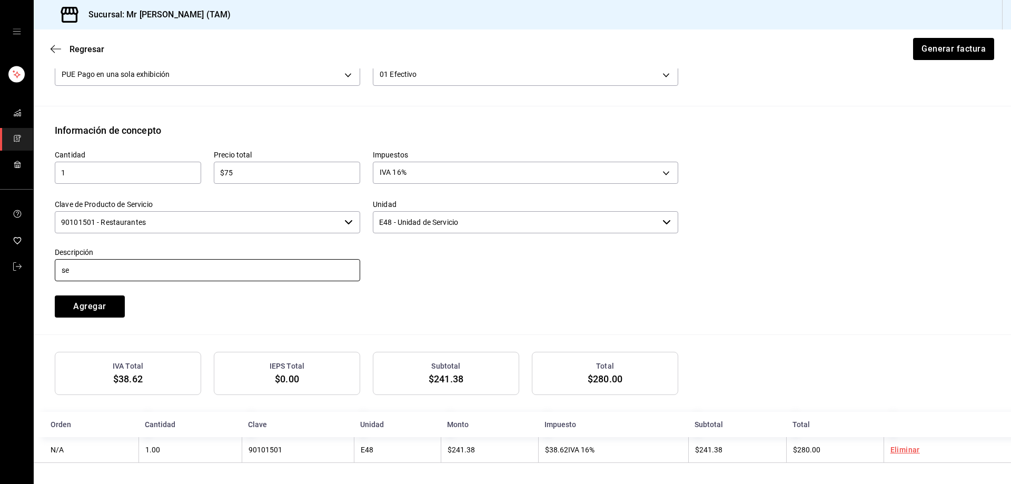
type input "s"
type input "S"
type input "CONSUMO"
click at [378, 313] on div "Cantidad 1 ​ Precio total $75 ​ Impuestos IVA 16% IVA_16 Clave de Producto de S…" at bounding box center [360, 227] width 636 height 180
click at [103, 308] on button "Agregar" at bounding box center [90, 306] width 70 height 22
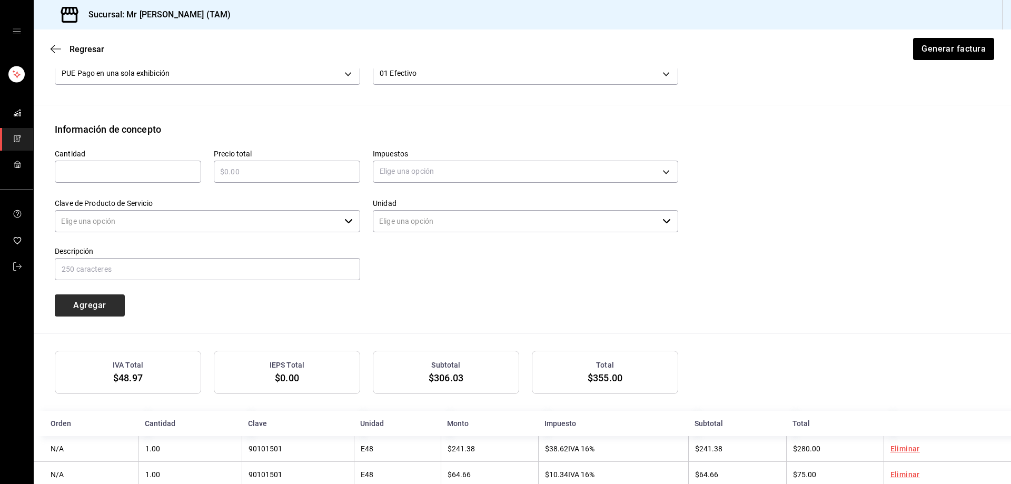
type input "90101500 - Establecimientos para comer y beber"
type input "E48 - Unidad de Servicio"
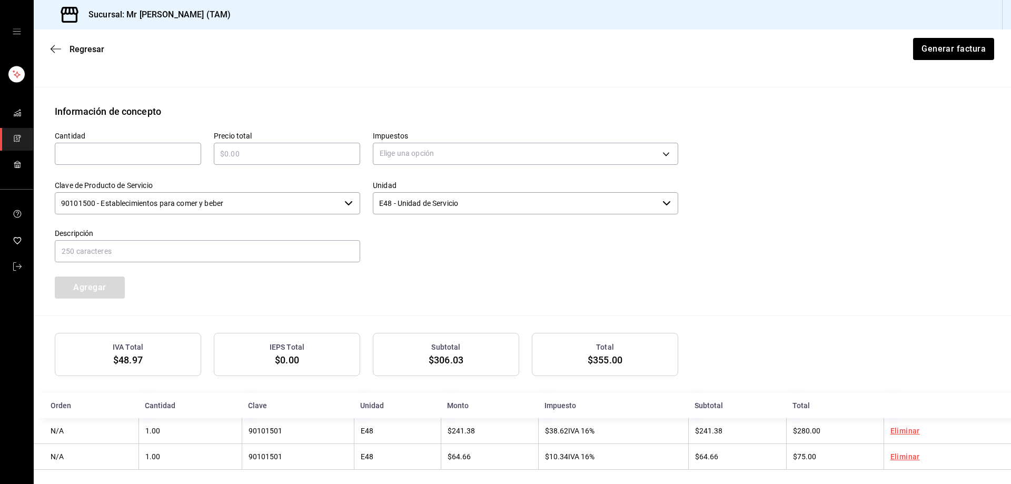
scroll to position [394, 0]
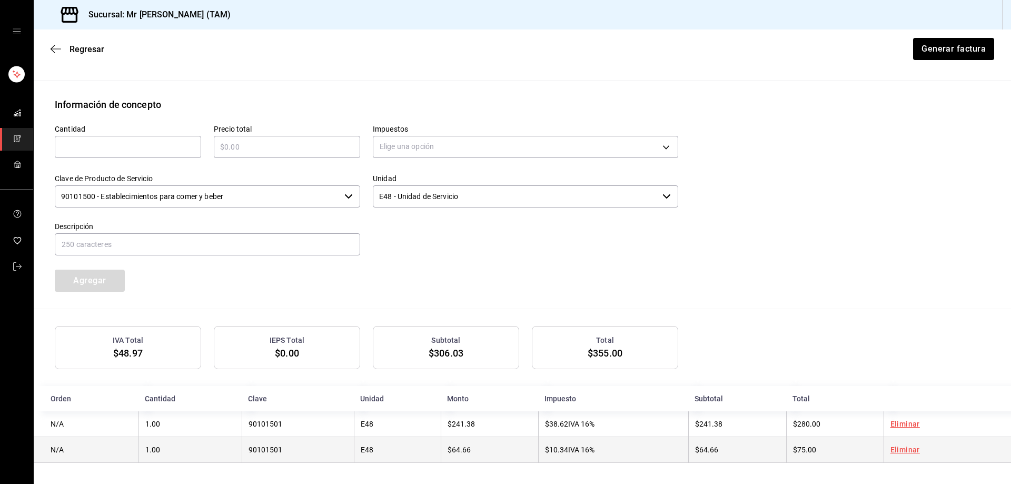
click at [903, 452] on link "Eliminar" at bounding box center [904, 449] width 29 height 8
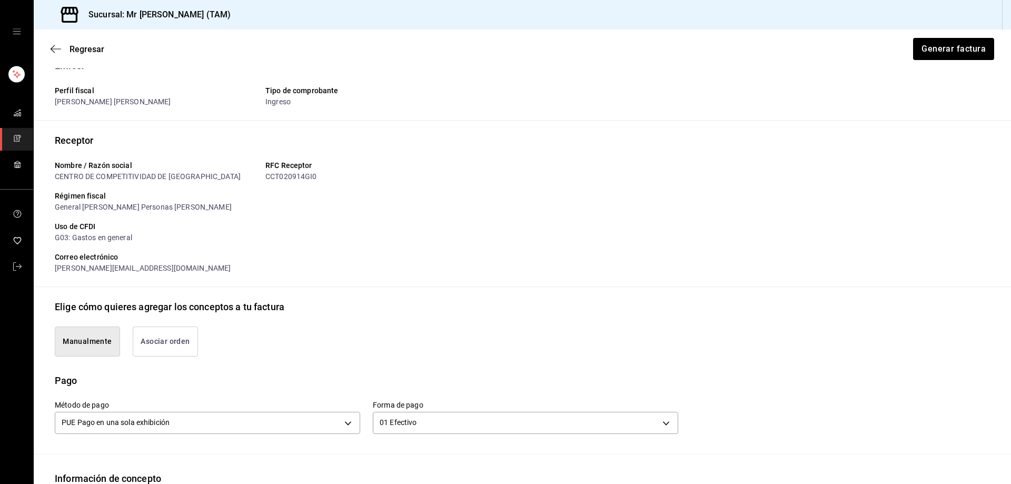
scroll to position [0, 0]
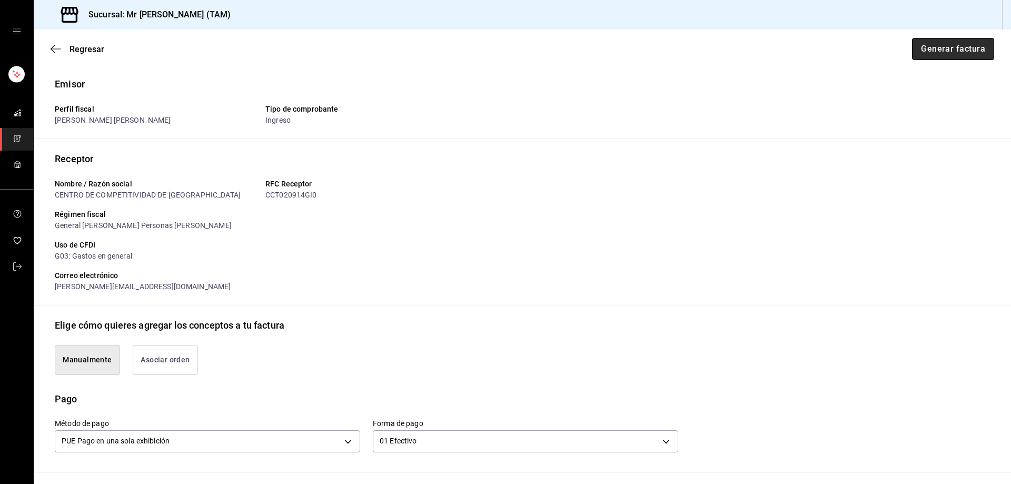
click at [972, 41] on button "Generar factura" at bounding box center [953, 49] width 82 height 22
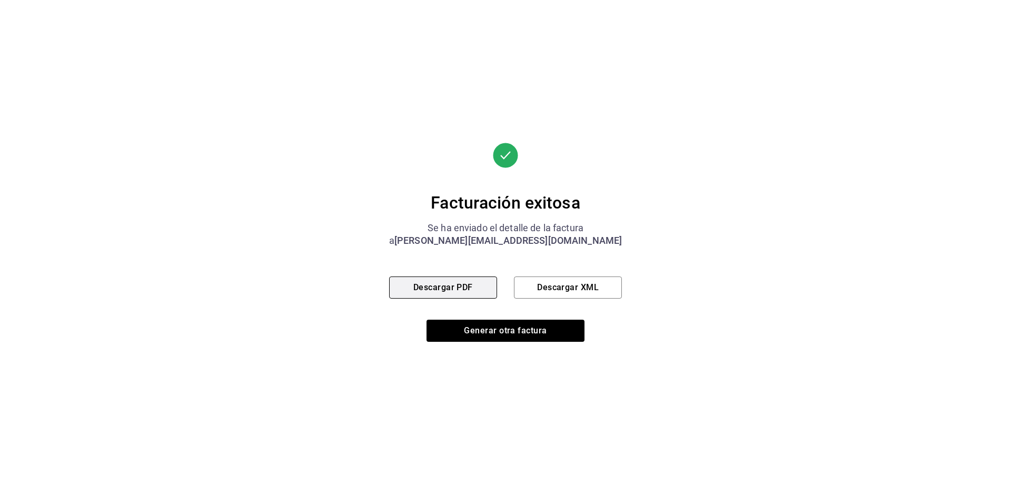
click at [467, 295] on button "Descargar PDF" at bounding box center [443, 287] width 108 height 22
click at [570, 287] on button "Descargar XML" at bounding box center [568, 287] width 108 height 22
